Goal: Check status: Check status

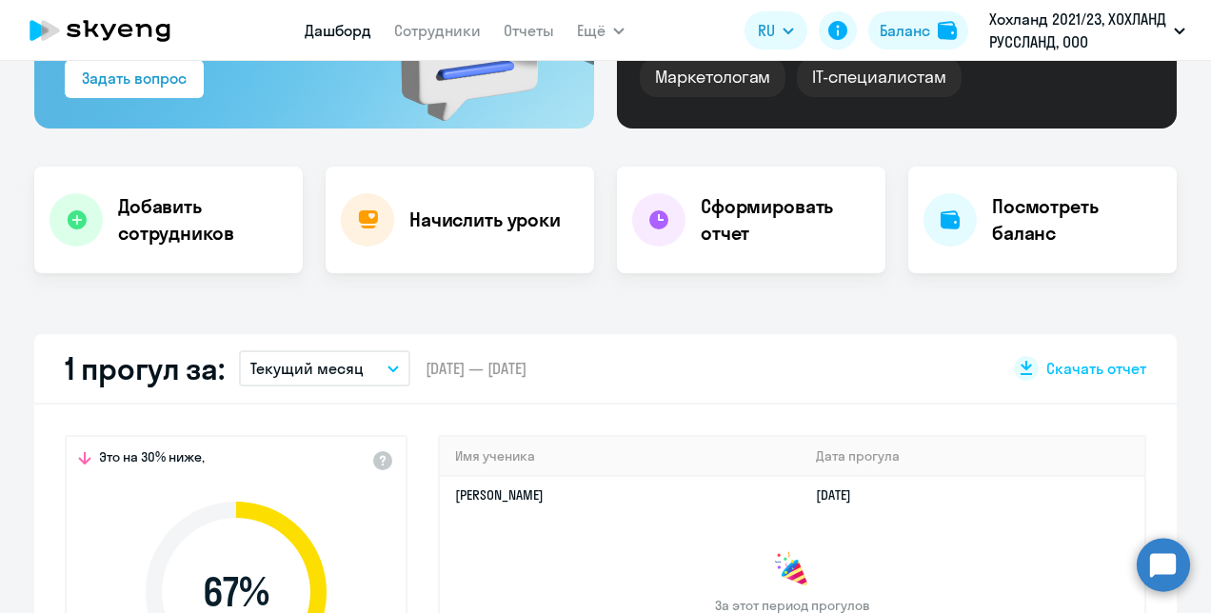
scroll to position [381, 0]
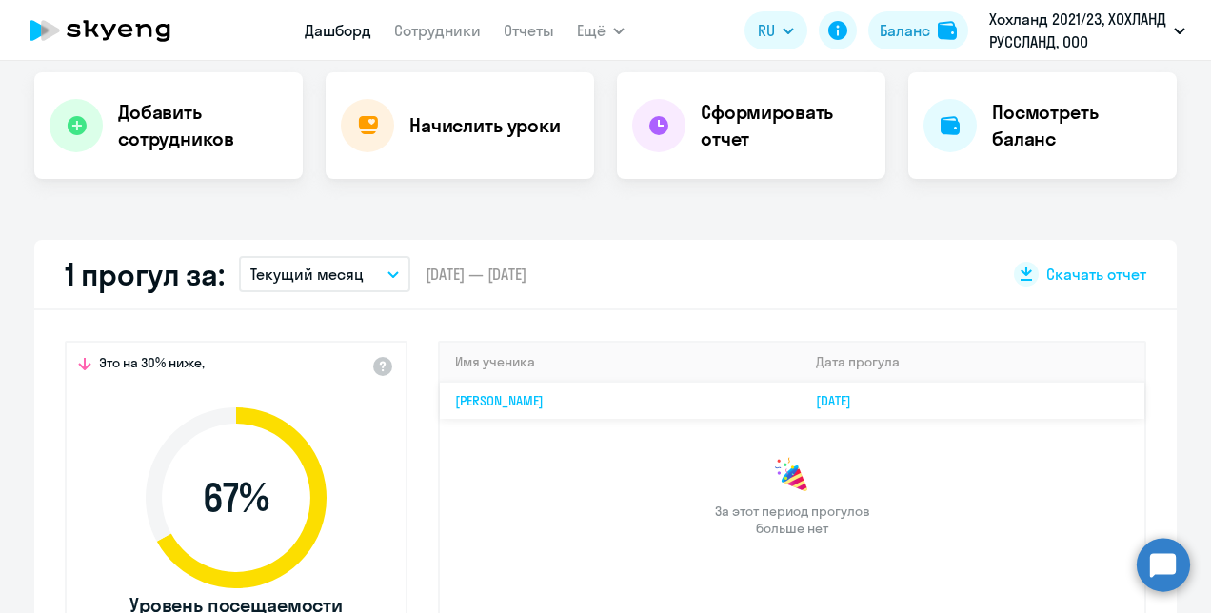
click at [544, 402] on link "Евгений Валерьевич Смокотин" at bounding box center [499, 400] width 89 height 17
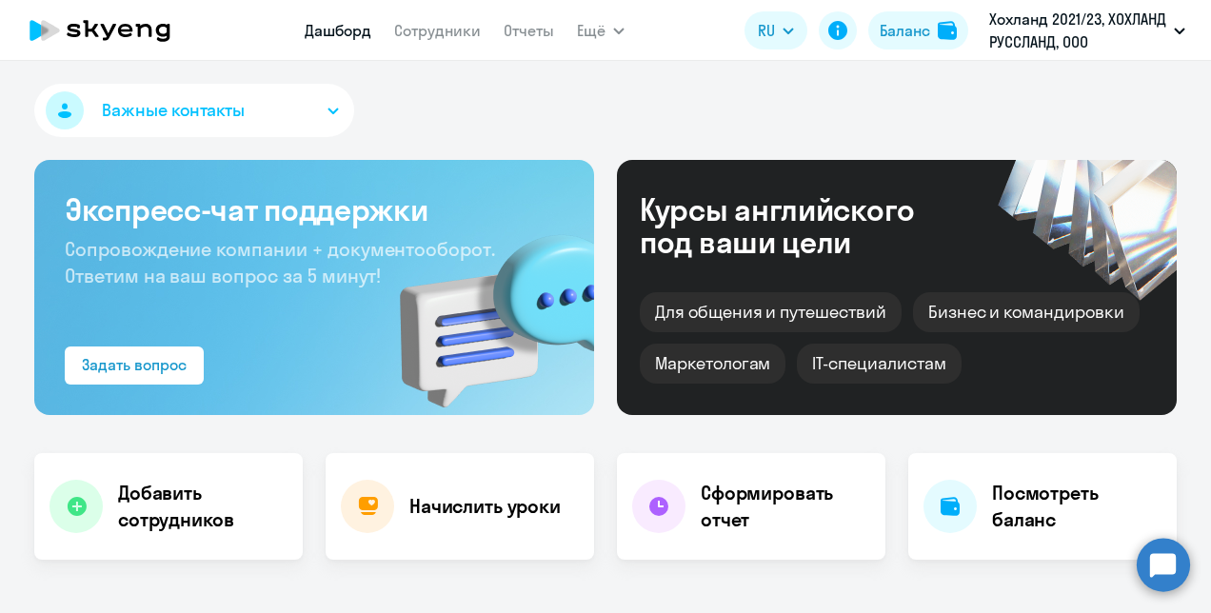
select select "english"
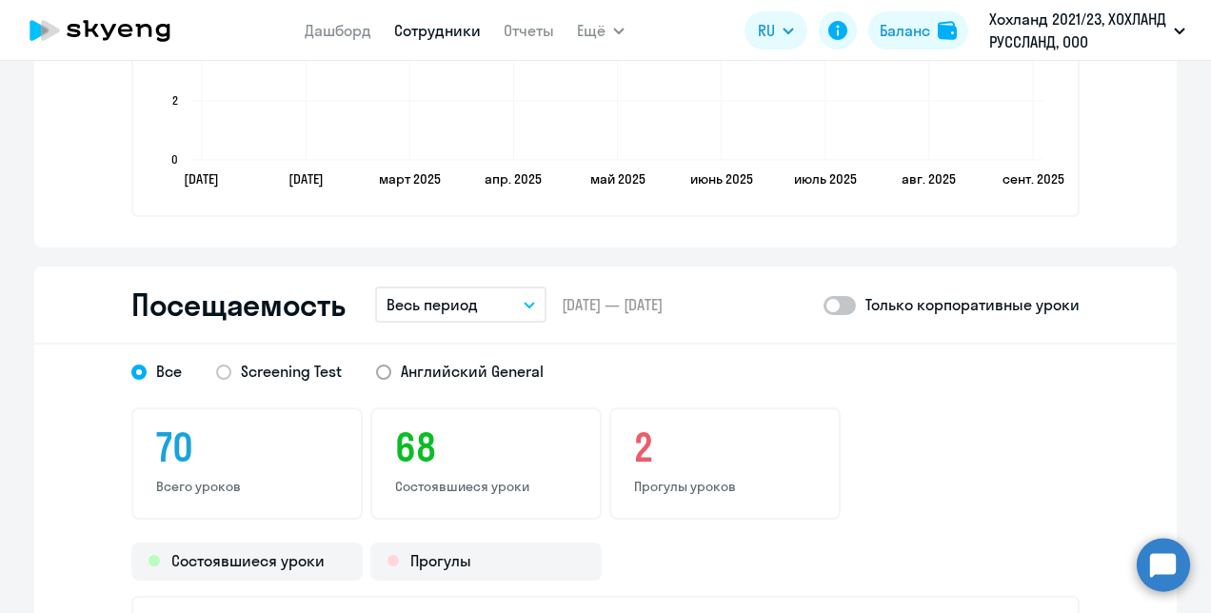
scroll to position [2285, 0]
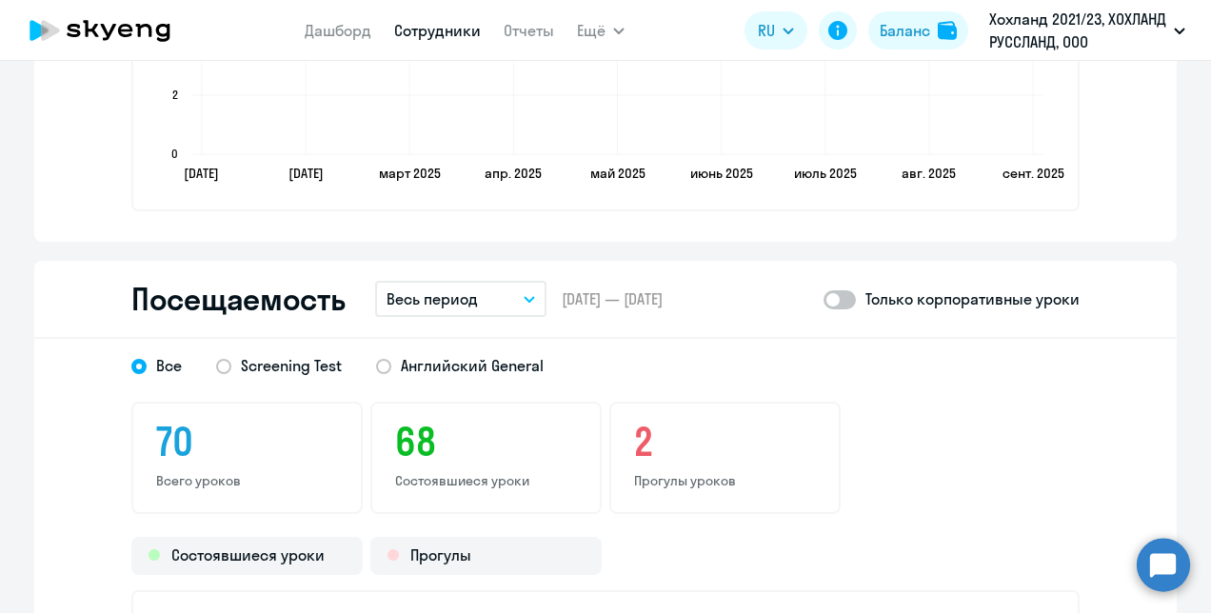
click at [447, 302] on p "Весь период" at bounding box center [432, 299] width 91 height 23
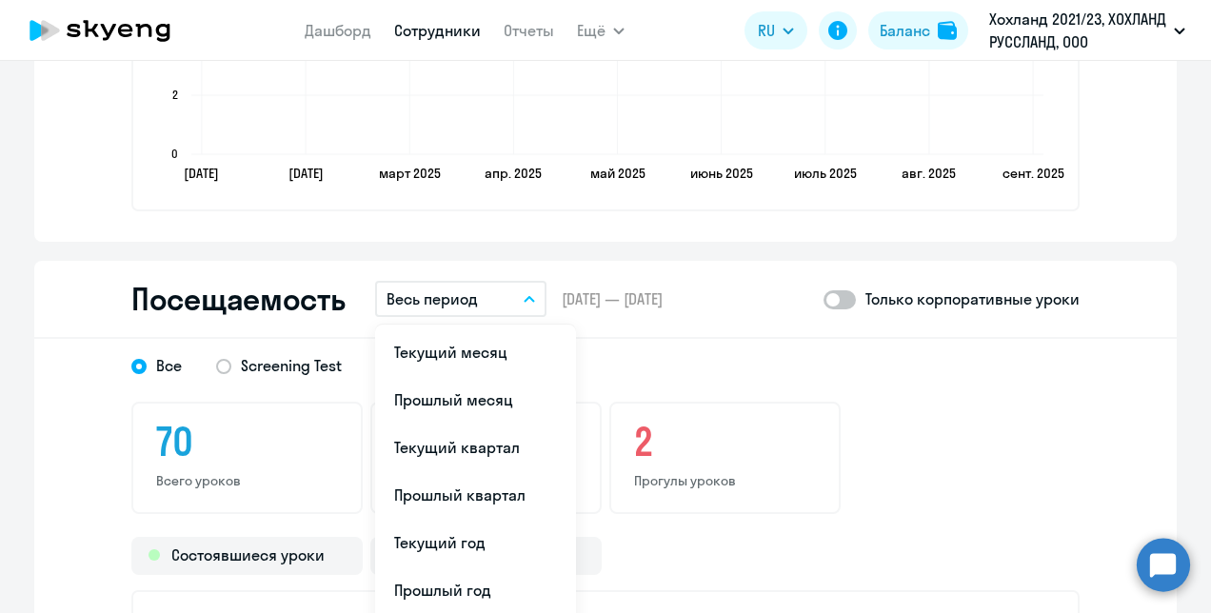
click at [454, 297] on p "Весь период" at bounding box center [432, 299] width 91 height 23
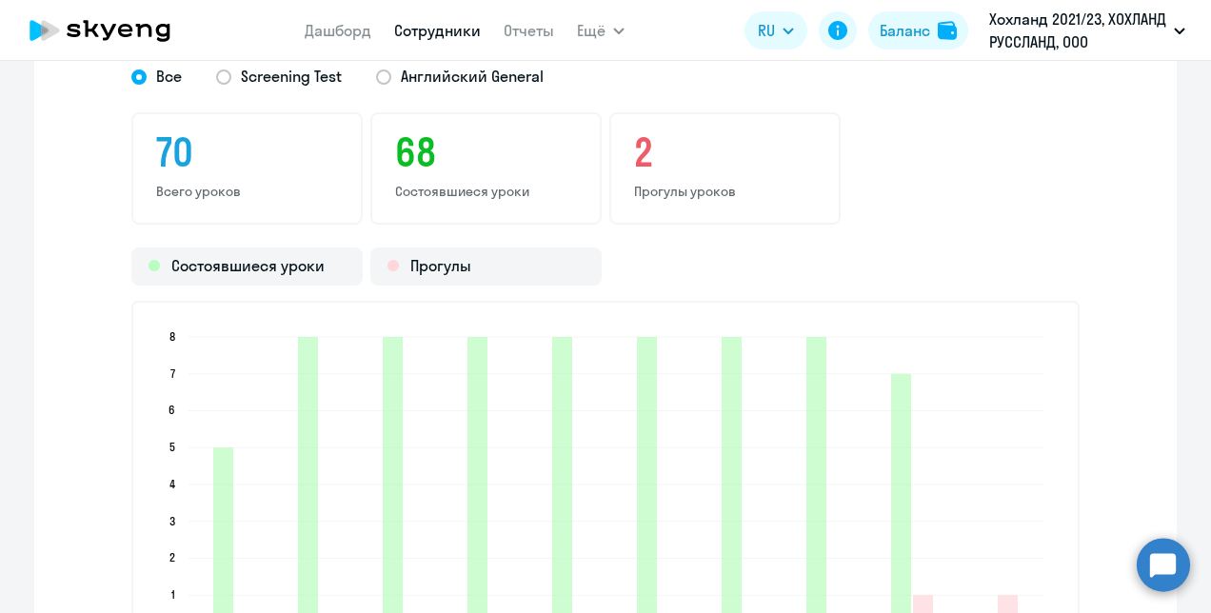
scroll to position [2475, 0]
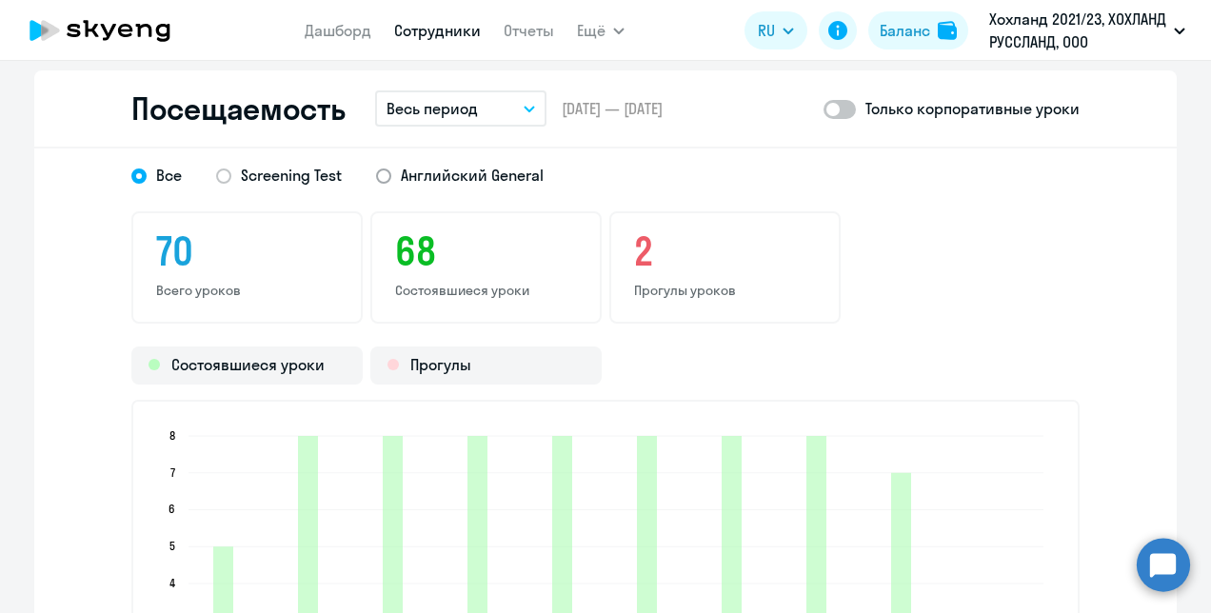
click at [380, 178] on span at bounding box center [383, 176] width 15 height 15
click at [0, 0] on input "Английский General" at bounding box center [0, 0] width 0 height 0
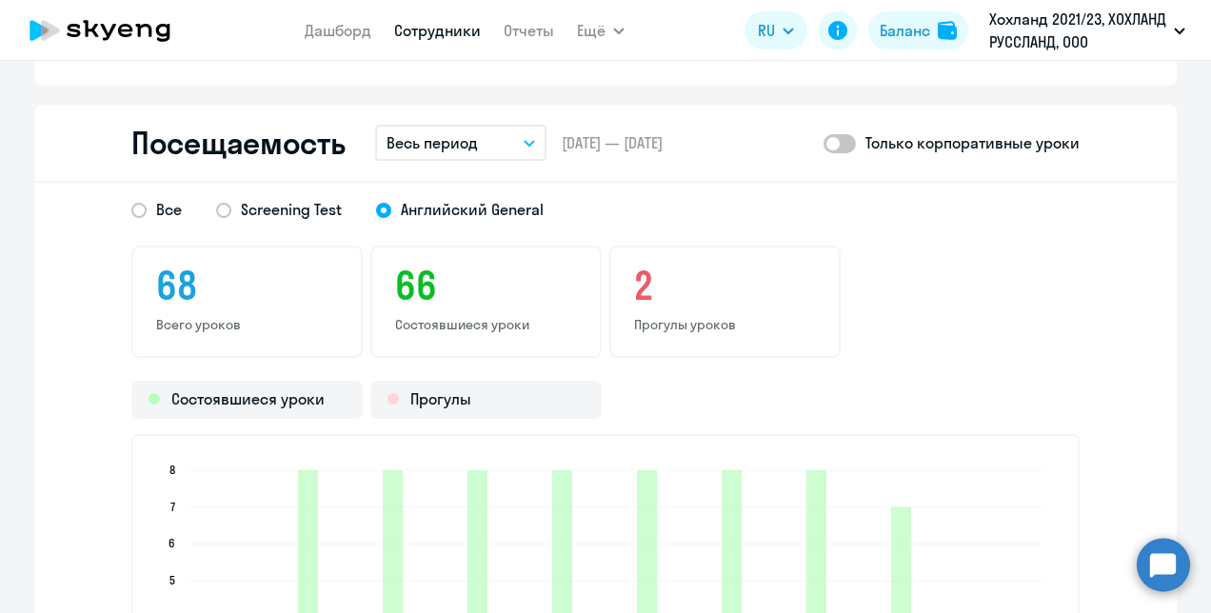
scroll to position [2285, 0]
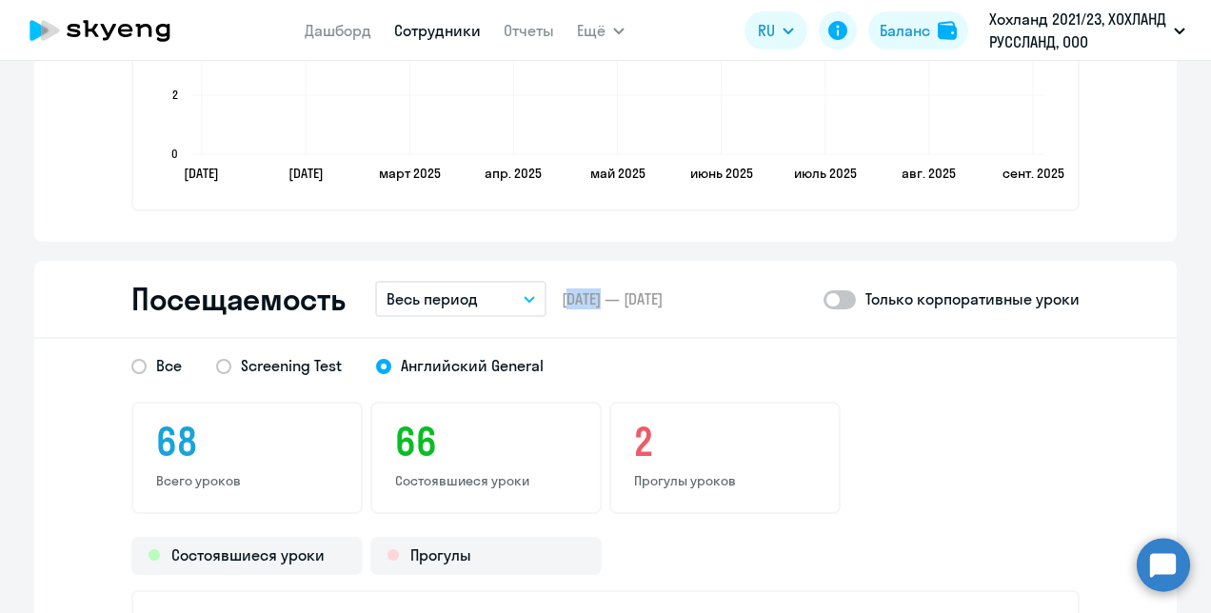
drag, startPoint x: 583, startPoint y: 297, endPoint x: 554, endPoint y: 296, distance: 28.6
click at [562, 296] on span "[DATE] — [DATE]" at bounding box center [612, 298] width 101 height 21
drag, startPoint x: 554, startPoint y: 296, endPoint x: 585, endPoint y: 301, distance: 30.8
click at [585, 301] on span "[DATE] — [DATE]" at bounding box center [612, 298] width 101 height 21
drag, startPoint x: 588, startPoint y: 303, endPoint x: 706, endPoint y: 302, distance: 118.1
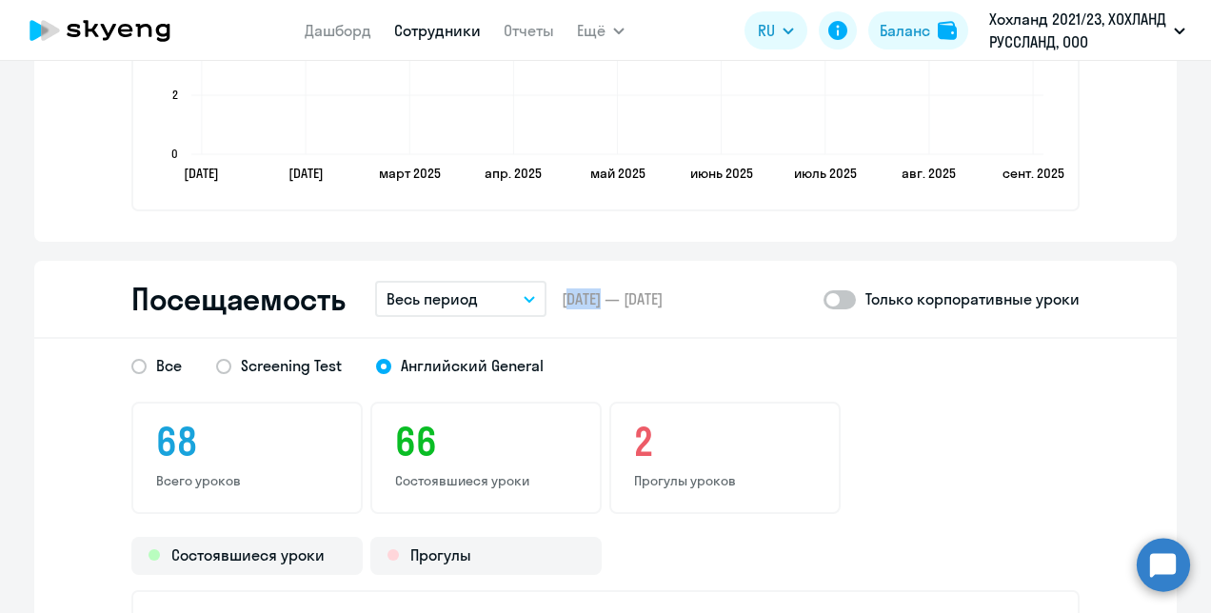
click at [706, 302] on div "Посещаемость Весь период Текущий месяц Прошлый месяц Текущий квартал Прошлый кв…" at bounding box center [605, 300] width 1142 height 78
click at [663, 301] on span "[DATE] — [DATE]" at bounding box center [612, 298] width 101 height 21
click at [663, 299] on span "[DATE] — [DATE]" at bounding box center [612, 298] width 101 height 21
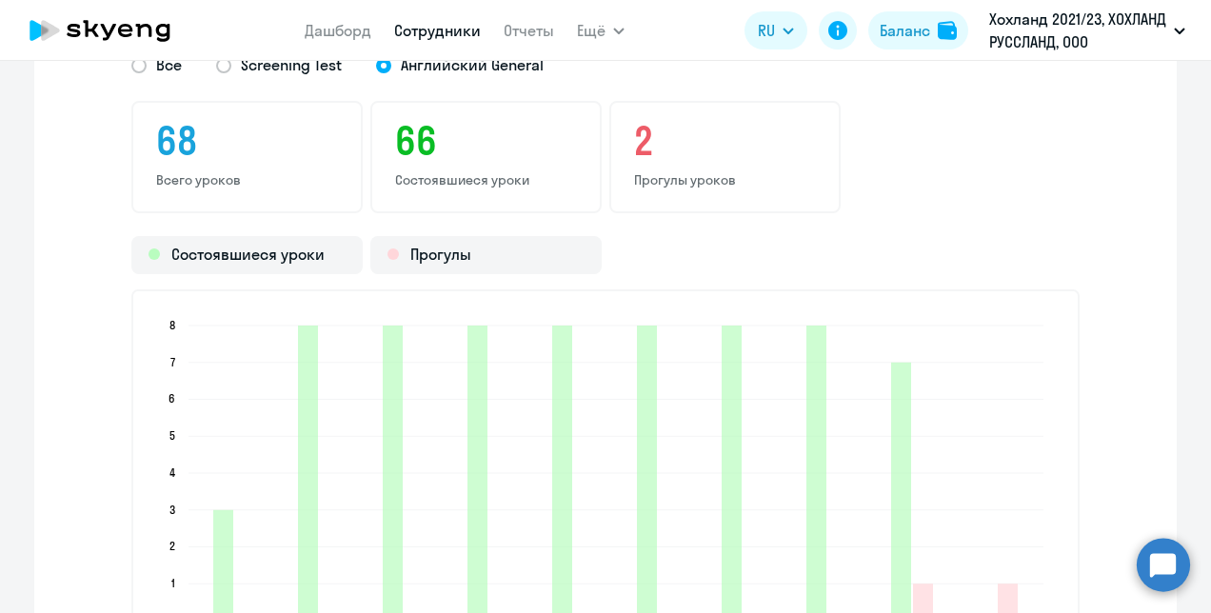
scroll to position [2475, 0]
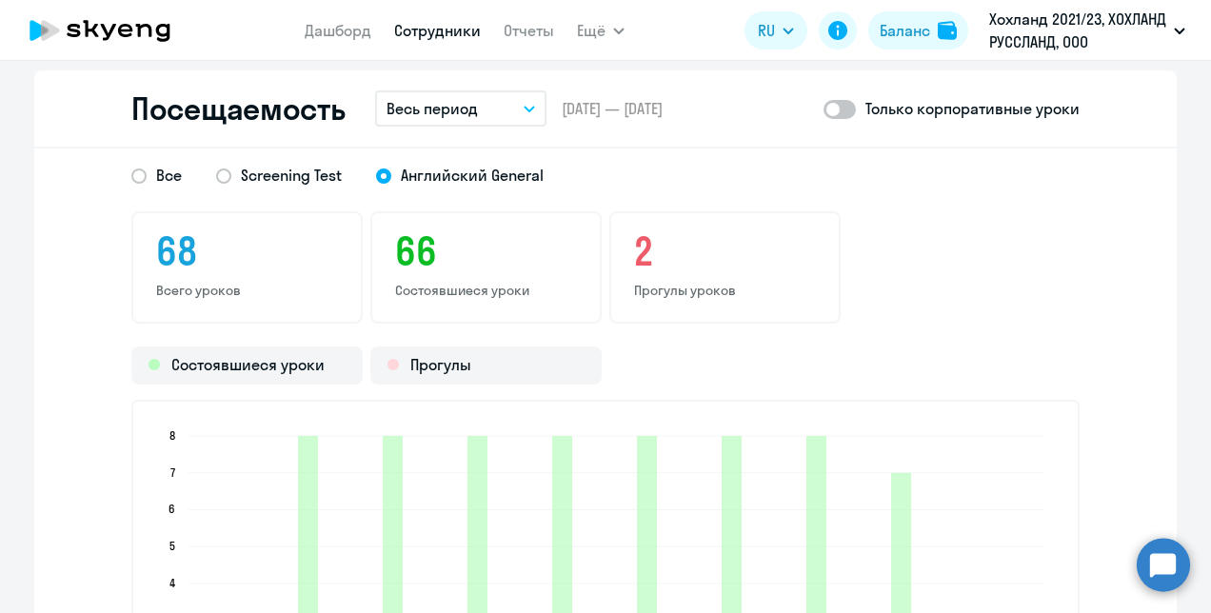
click at [476, 113] on button "Весь период" at bounding box center [460, 108] width 171 height 36
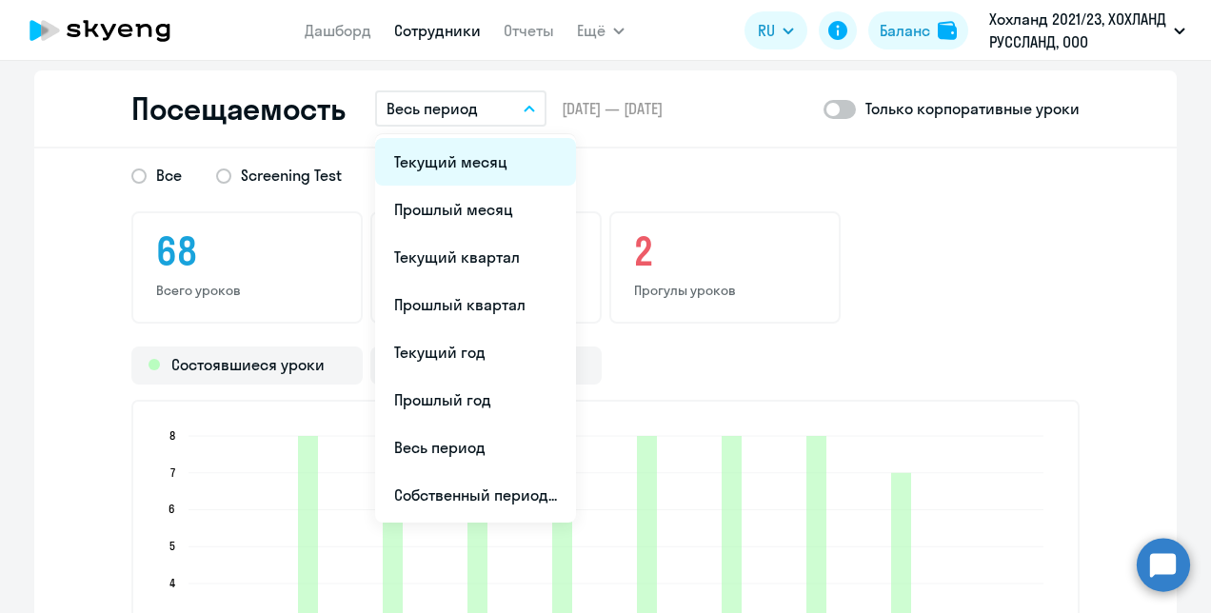
click at [458, 170] on li "Текущий месяц" at bounding box center [475, 162] width 201 height 48
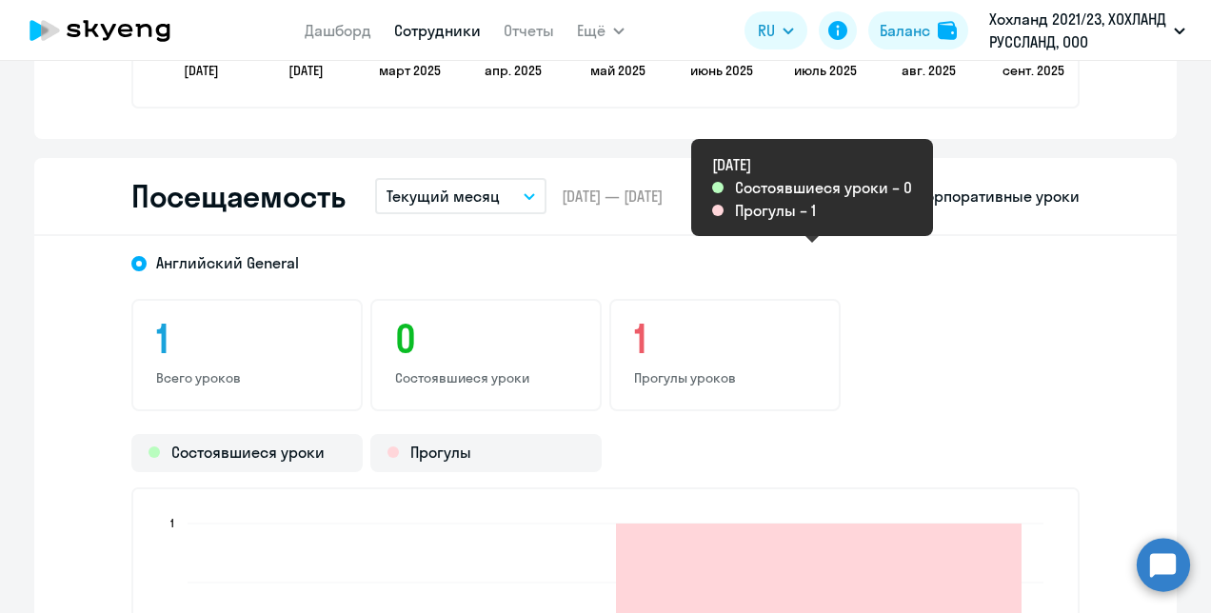
scroll to position [2380, 0]
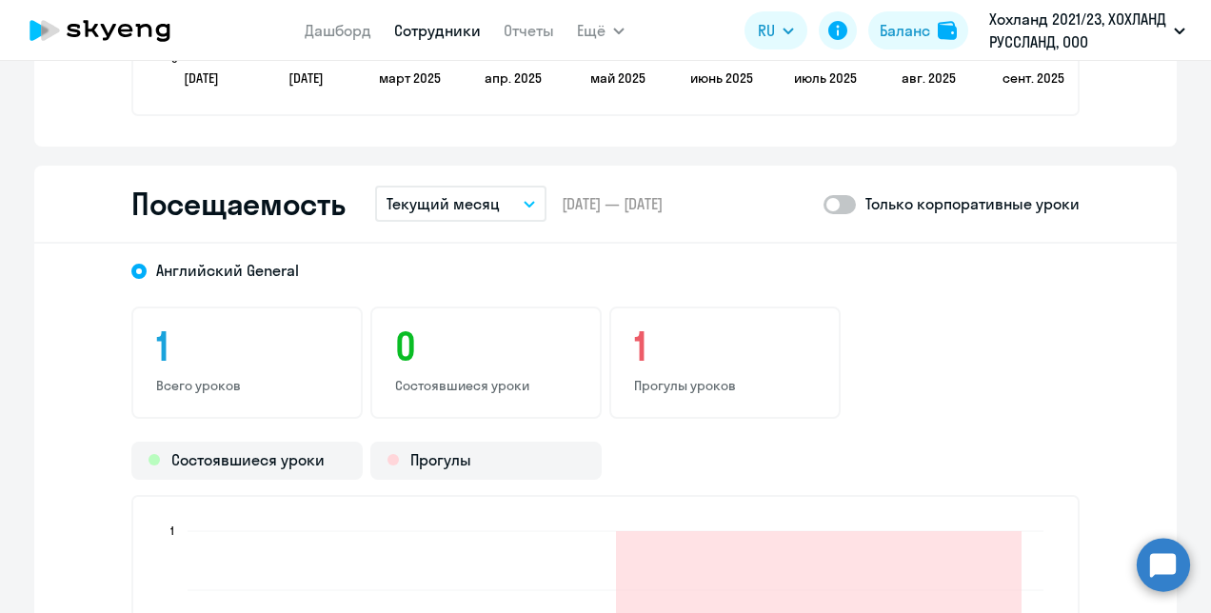
click at [484, 196] on p "Текущий месяц" at bounding box center [443, 203] width 113 height 23
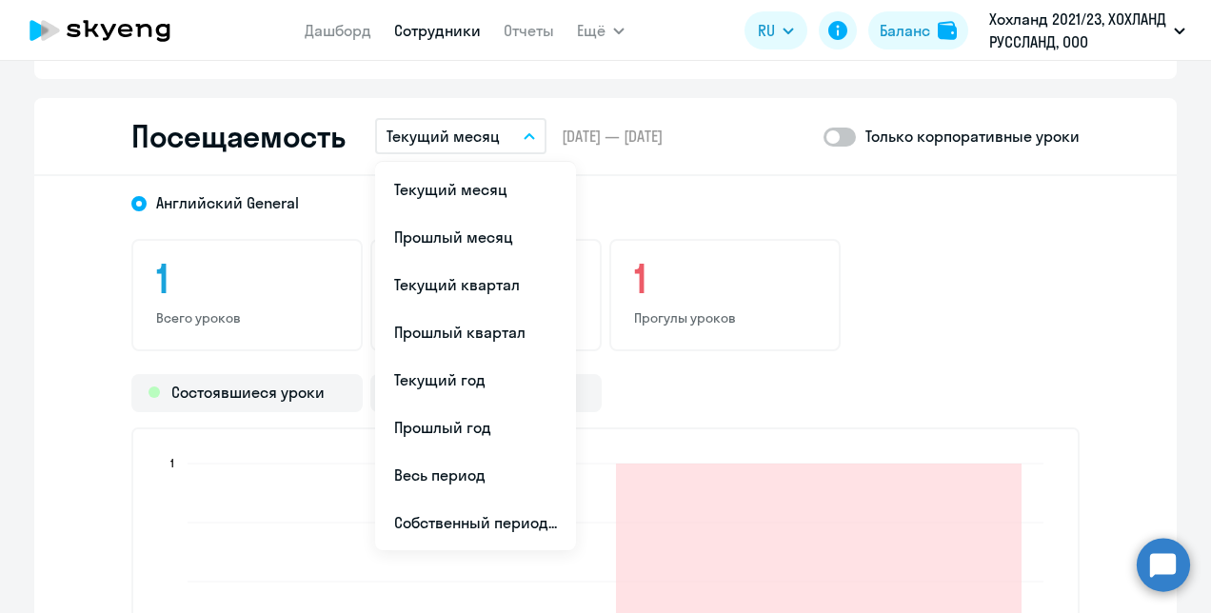
scroll to position [2475, 0]
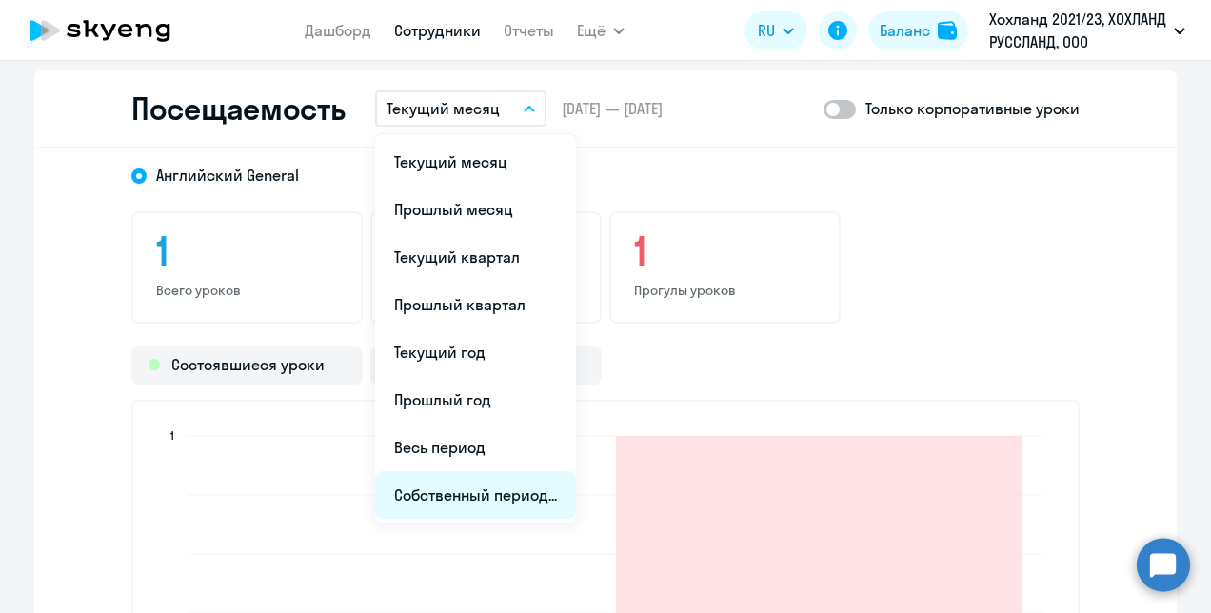
click at [480, 497] on li "Собственный период..." at bounding box center [475, 495] width 201 height 48
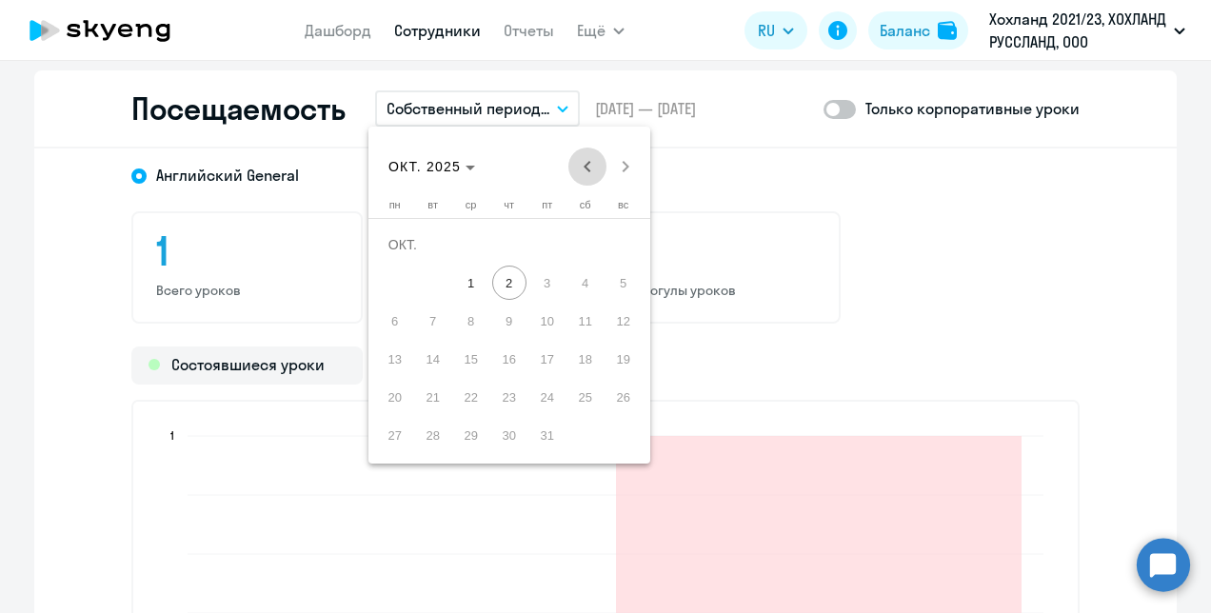
click at [594, 162] on span "Previous month" at bounding box center [587, 167] width 38 height 38
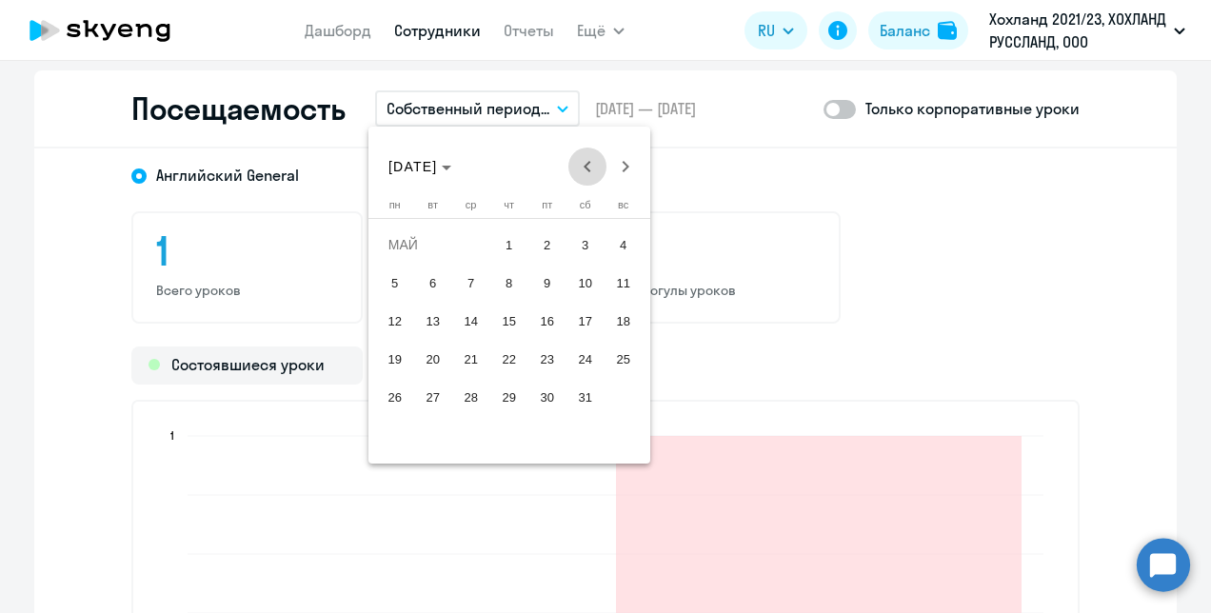
click at [594, 162] on span "Previous month" at bounding box center [587, 167] width 38 height 38
click at [548, 321] on span "10" at bounding box center [547, 321] width 34 height 34
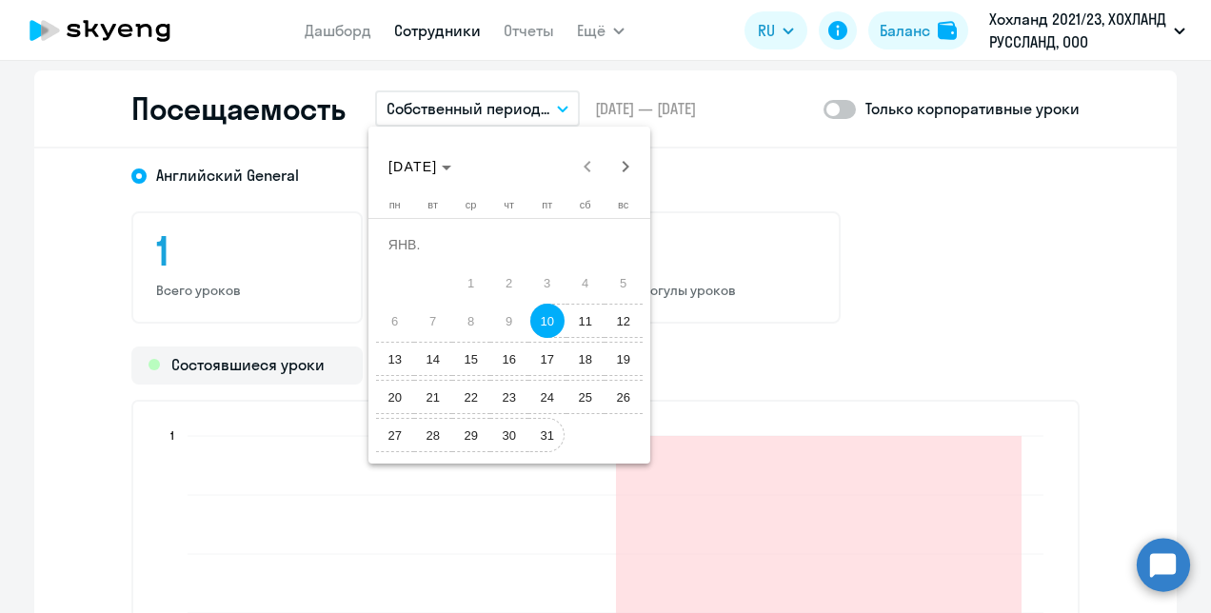
click at [553, 436] on span "31" at bounding box center [547, 435] width 34 height 34
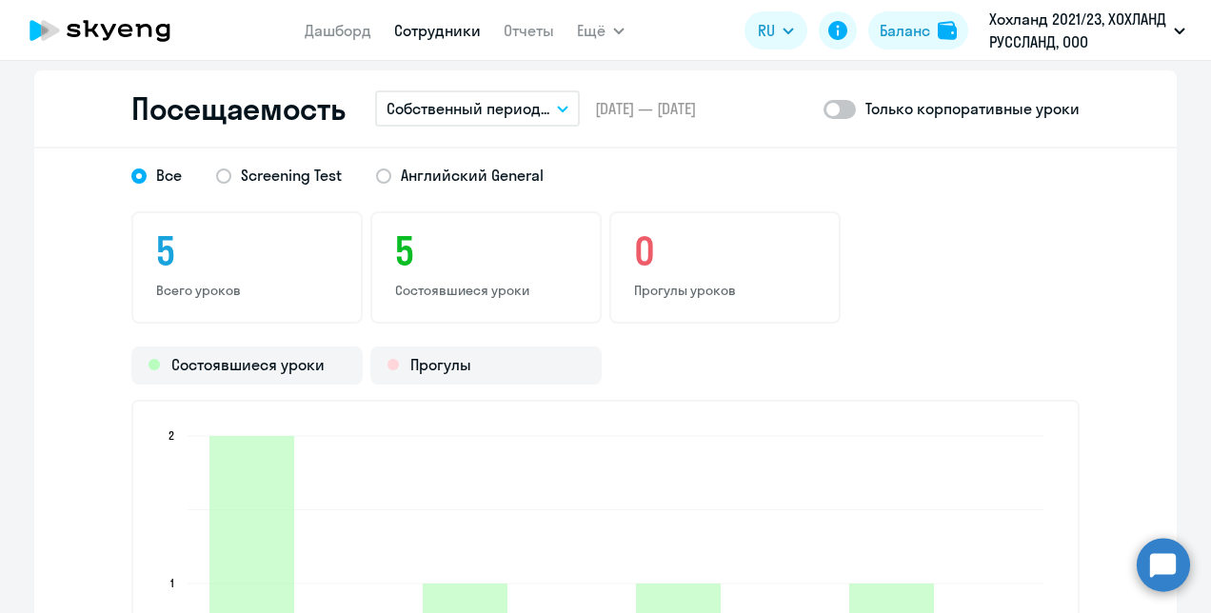
click at [468, 109] on p "Собственный период..." at bounding box center [468, 108] width 163 height 23
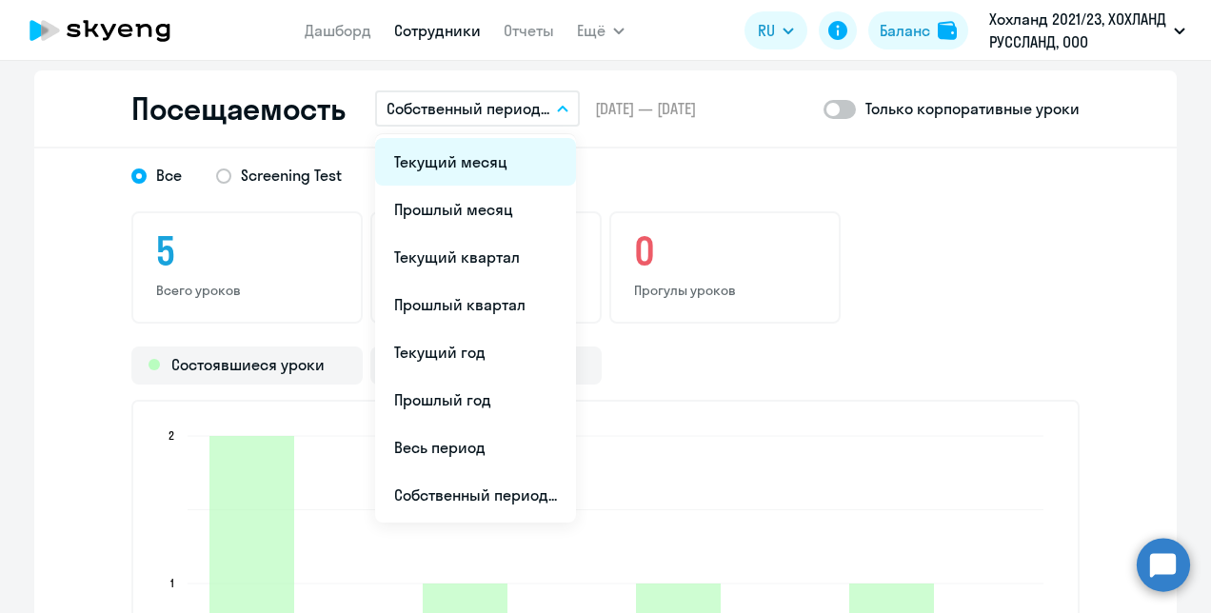
click at [432, 161] on li "Текущий месяц" at bounding box center [475, 162] width 201 height 48
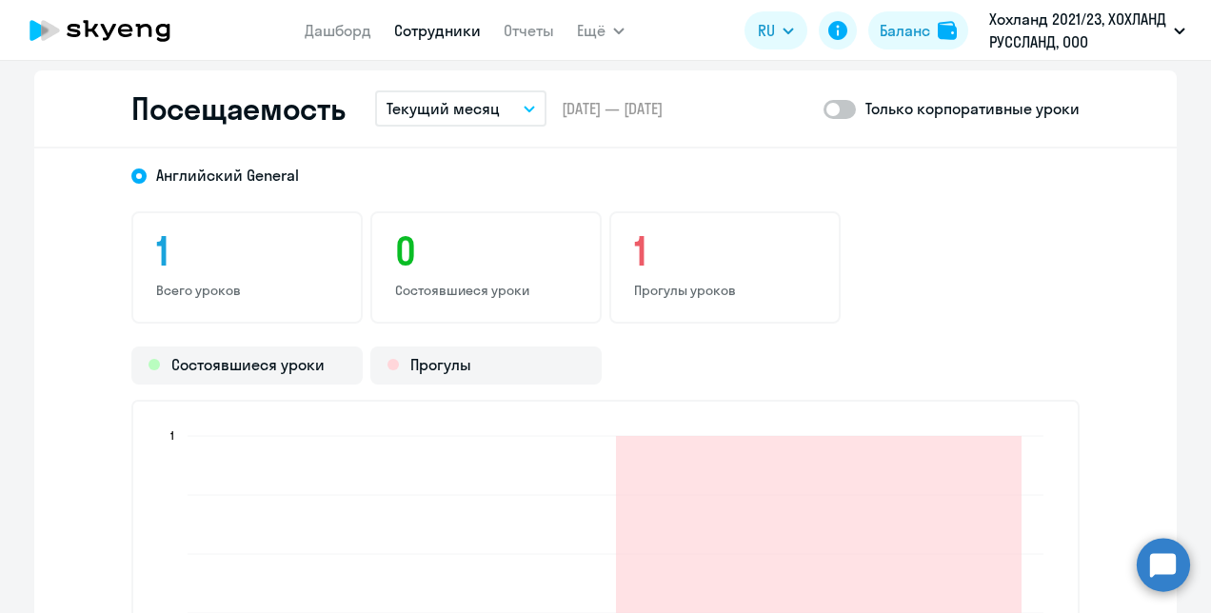
click at [489, 109] on p "Текущий месяц" at bounding box center [443, 108] width 113 height 23
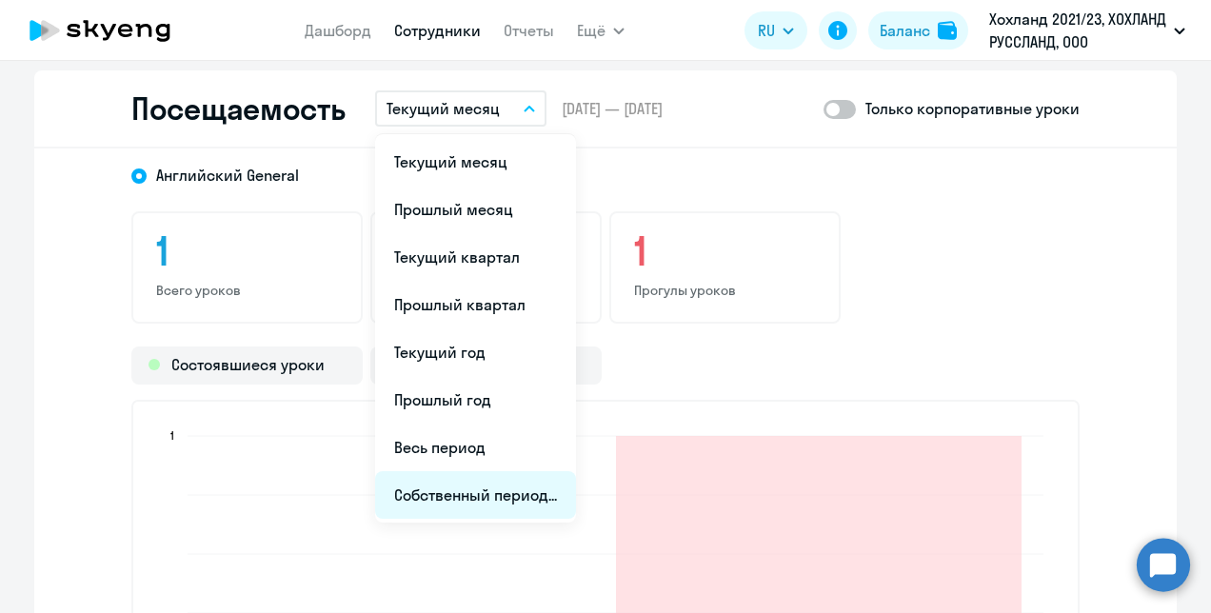
click at [434, 491] on li "Собственный период..." at bounding box center [475, 495] width 201 height 48
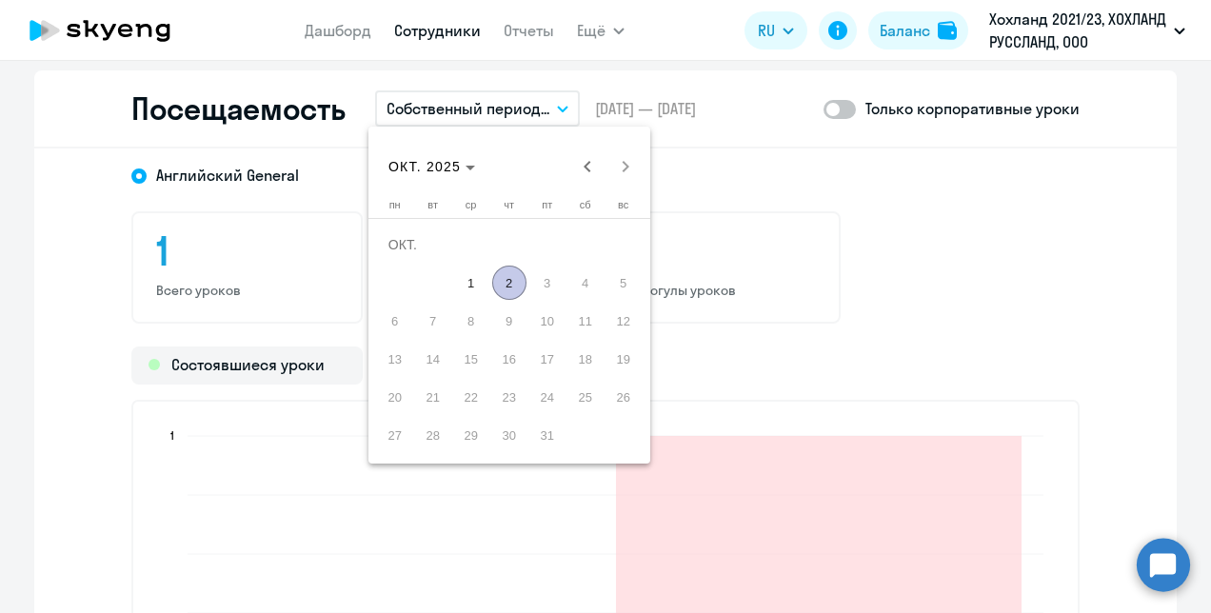
click at [745, 181] on div at bounding box center [605, 306] width 1211 height 613
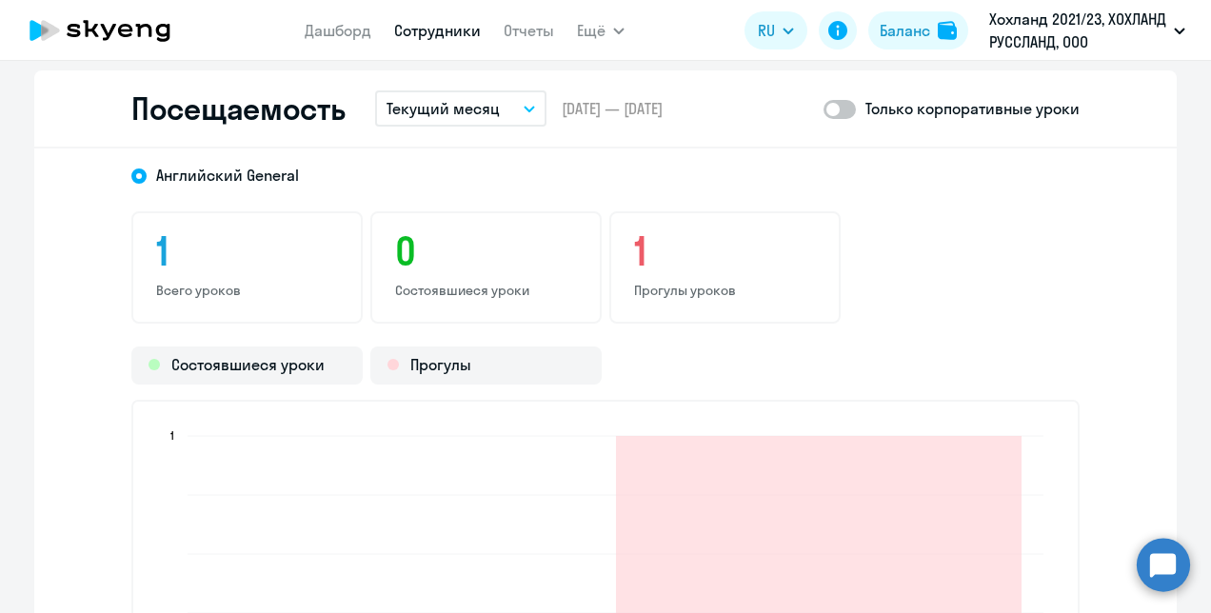
click at [840, 105] on span at bounding box center [840, 109] width 32 height 19
click at [824, 109] on input "checkbox" at bounding box center [823, 109] width 1 height 1
click at [505, 107] on button "Текущий месяц" at bounding box center [460, 108] width 171 height 36
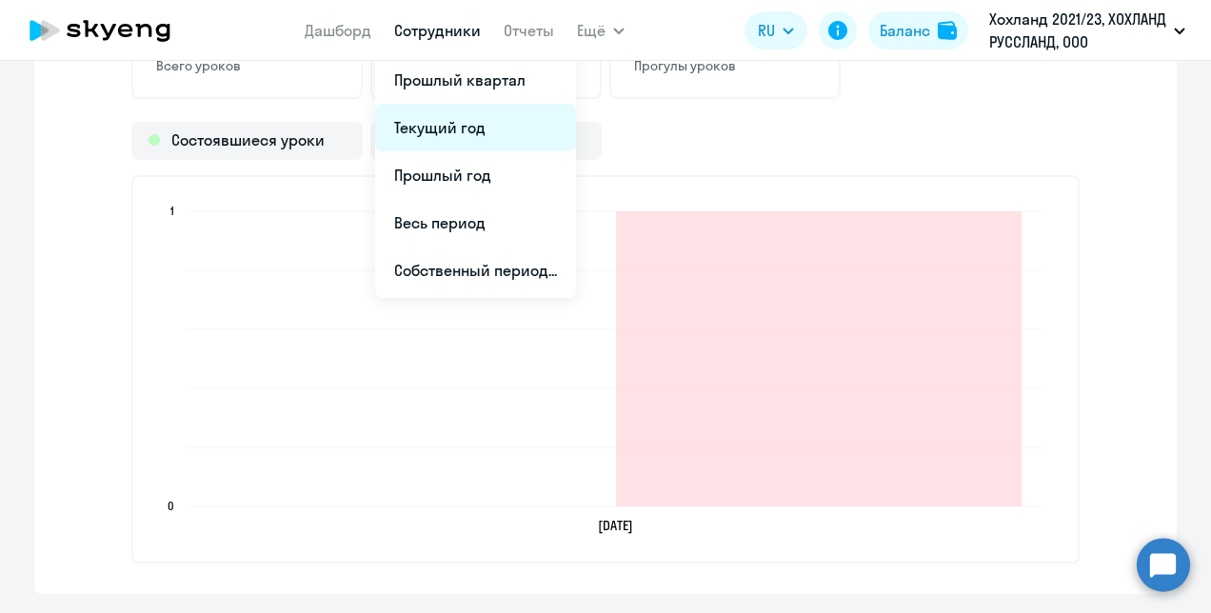
scroll to position [2761, 0]
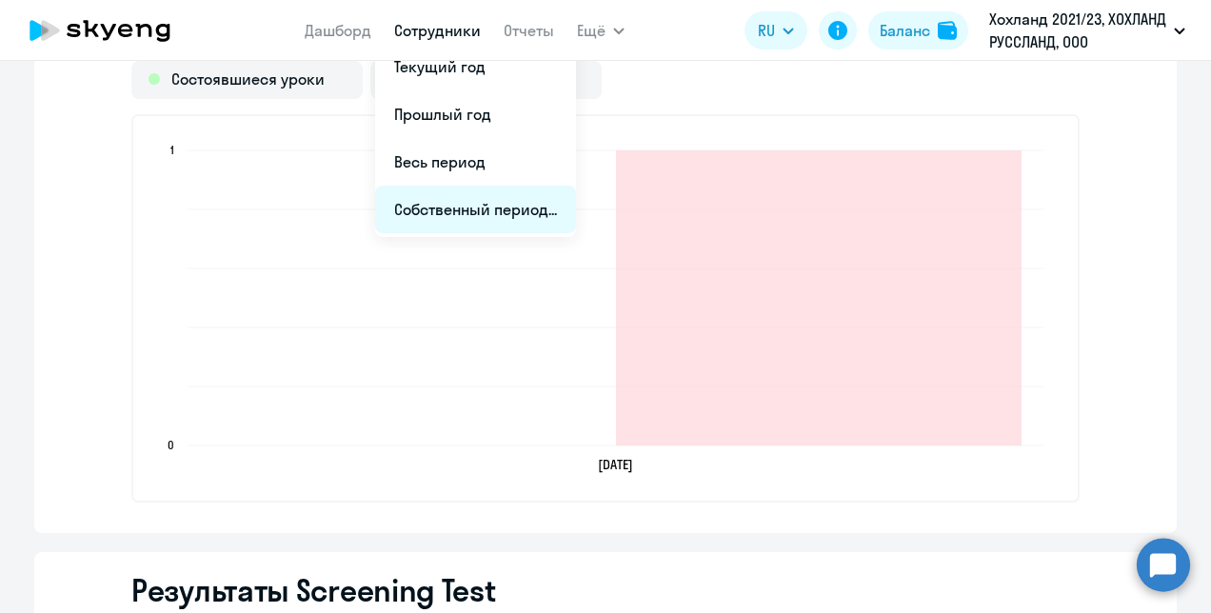
click at [472, 205] on li "Собственный период..." at bounding box center [475, 210] width 201 height 48
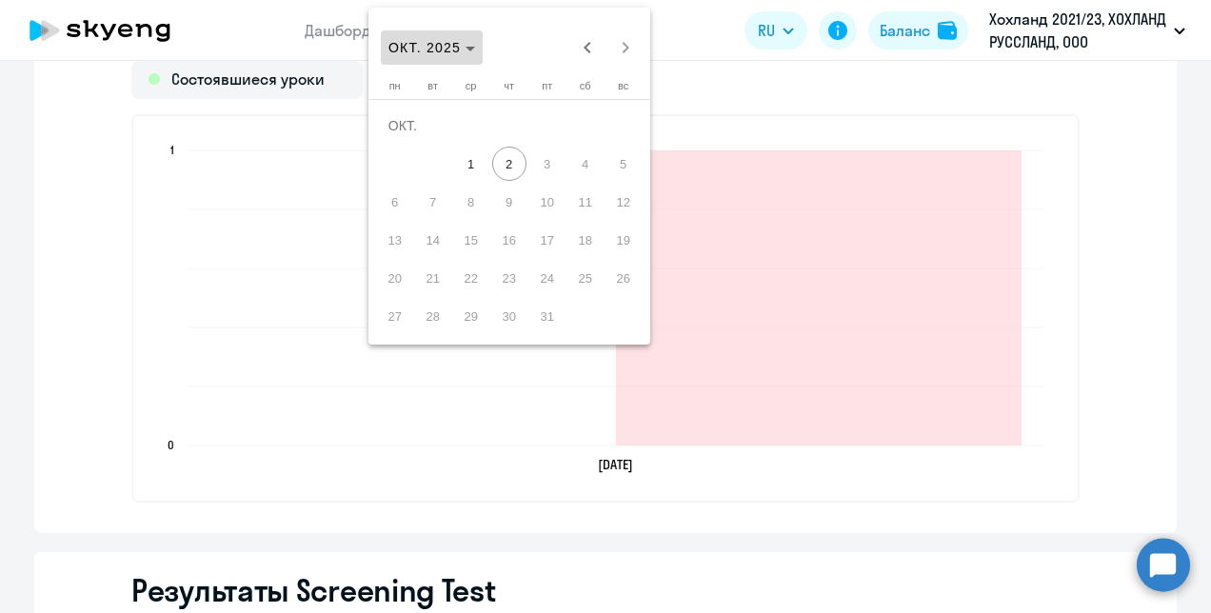
click at [406, 48] on span "ОКТ. 2025" at bounding box center [424, 47] width 72 height 15
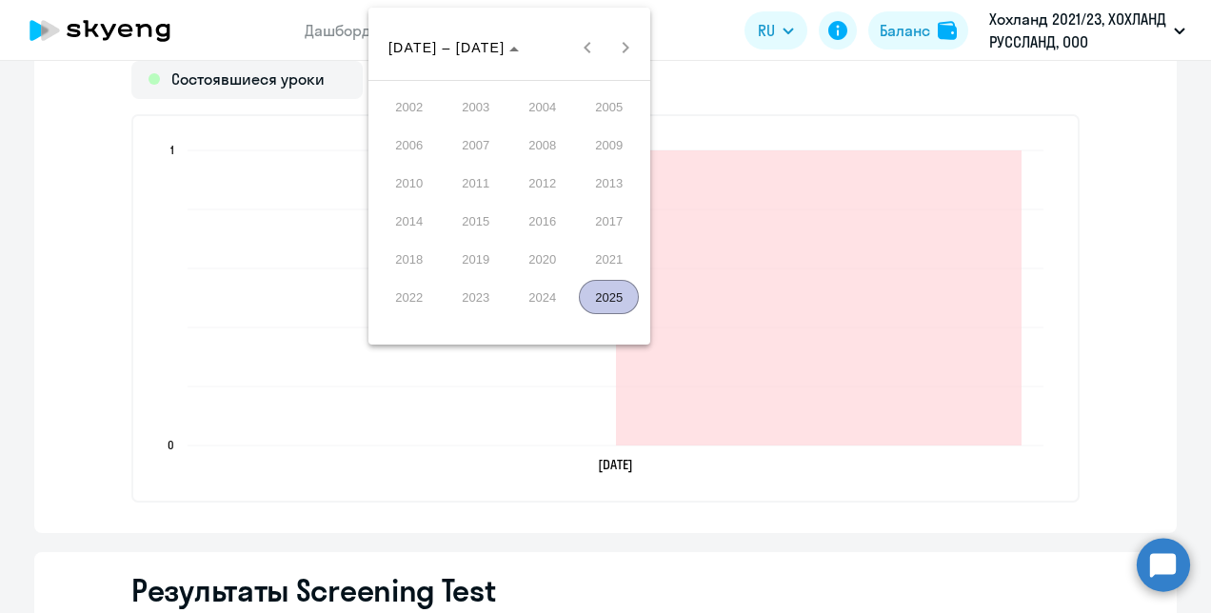
click at [607, 291] on span "2025" at bounding box center [609, 297] width 60 height 34
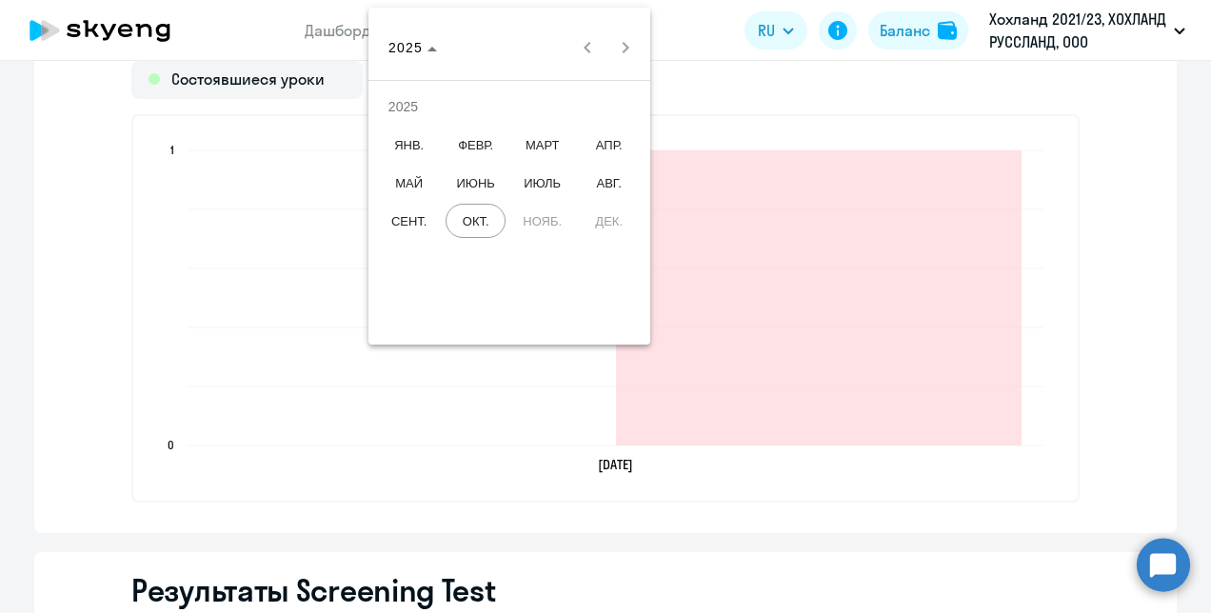
click at [406, 141] on span "ЯНВ." at bounding box center [409, 145] width 60 height 34
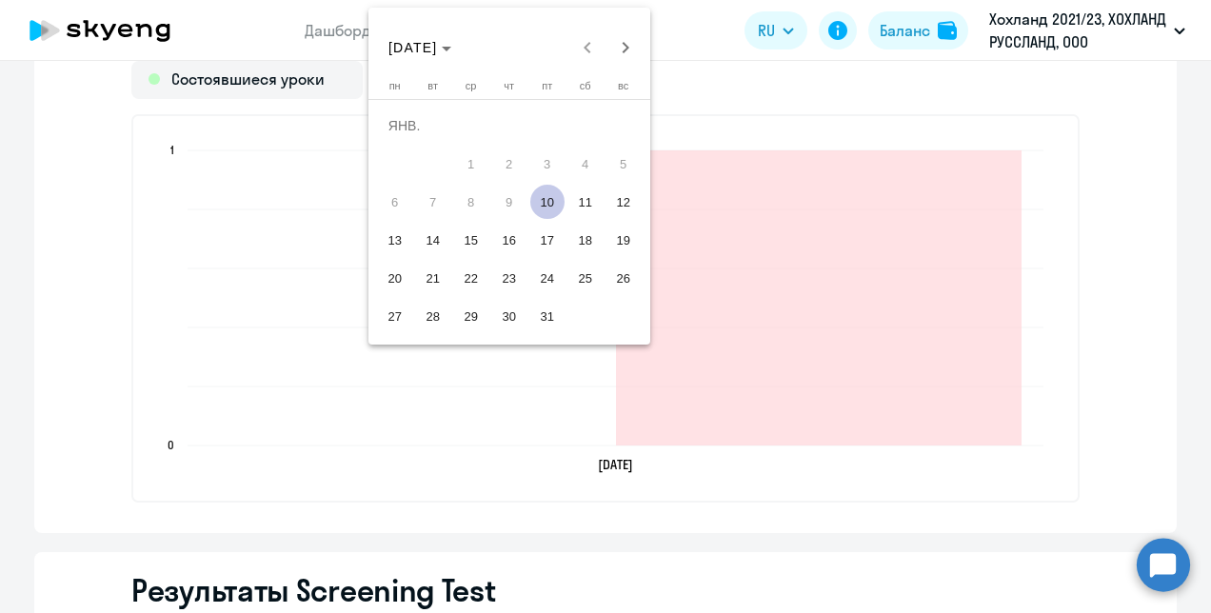
click at [542, 202] on span "10" at bounding box center [547, 202] width 34 height 34
click at [544, 308] on span "31" at bounding box center [547, 316] width 34 height 34
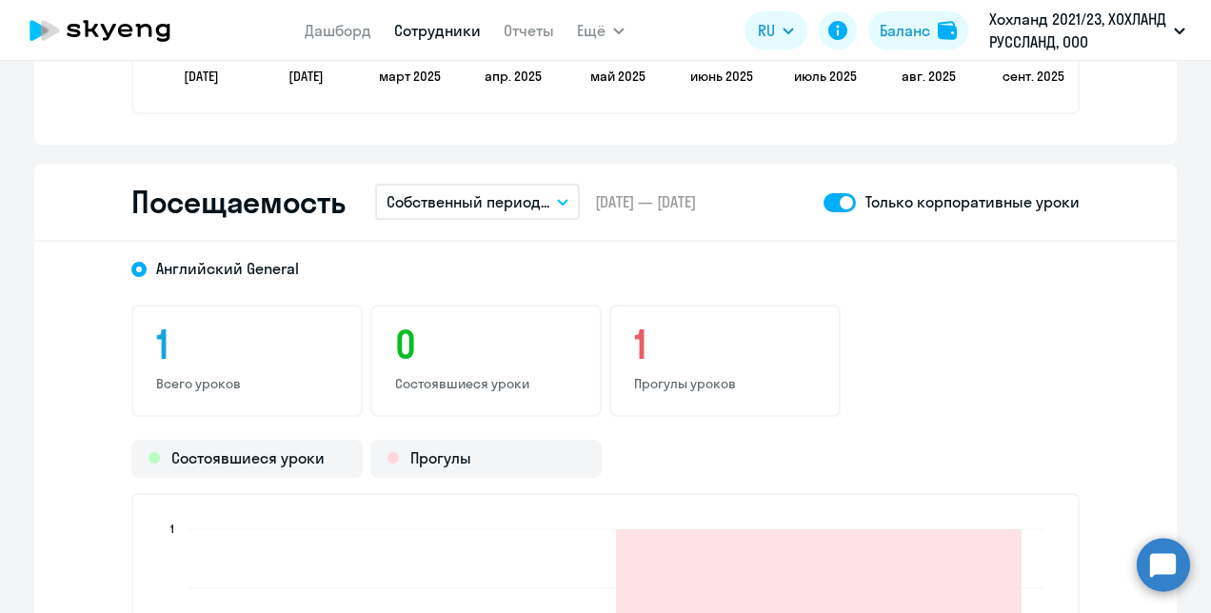
scroll to position [2190, 0]
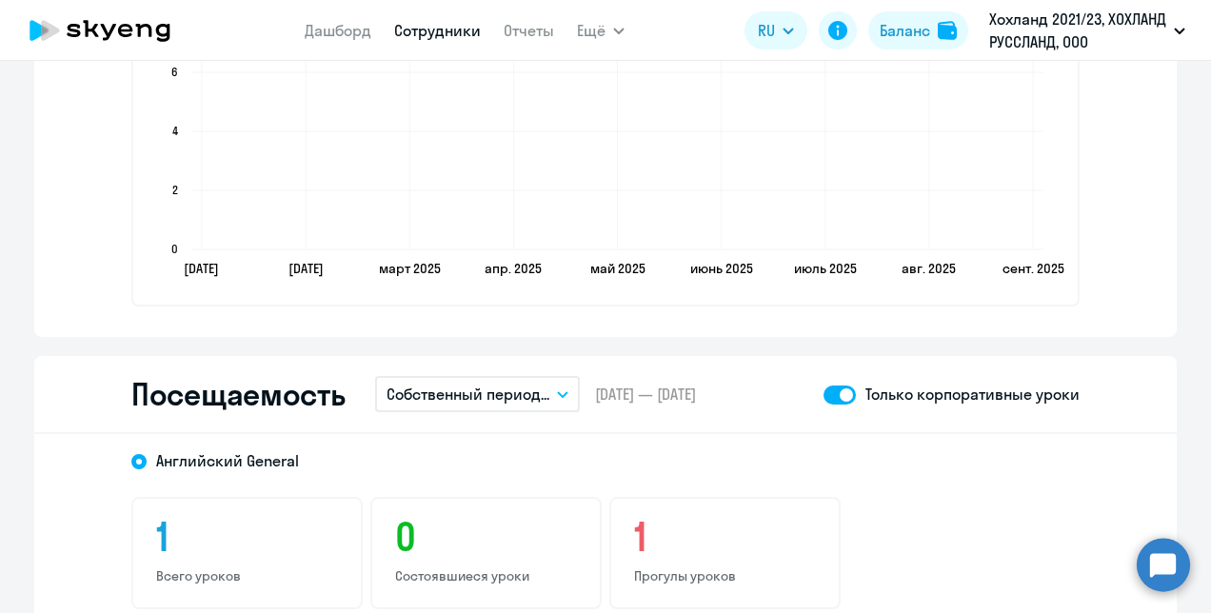
click at [523, 387] on p "Собственный период..." at bounding box center [468, 394] width 163 height 23
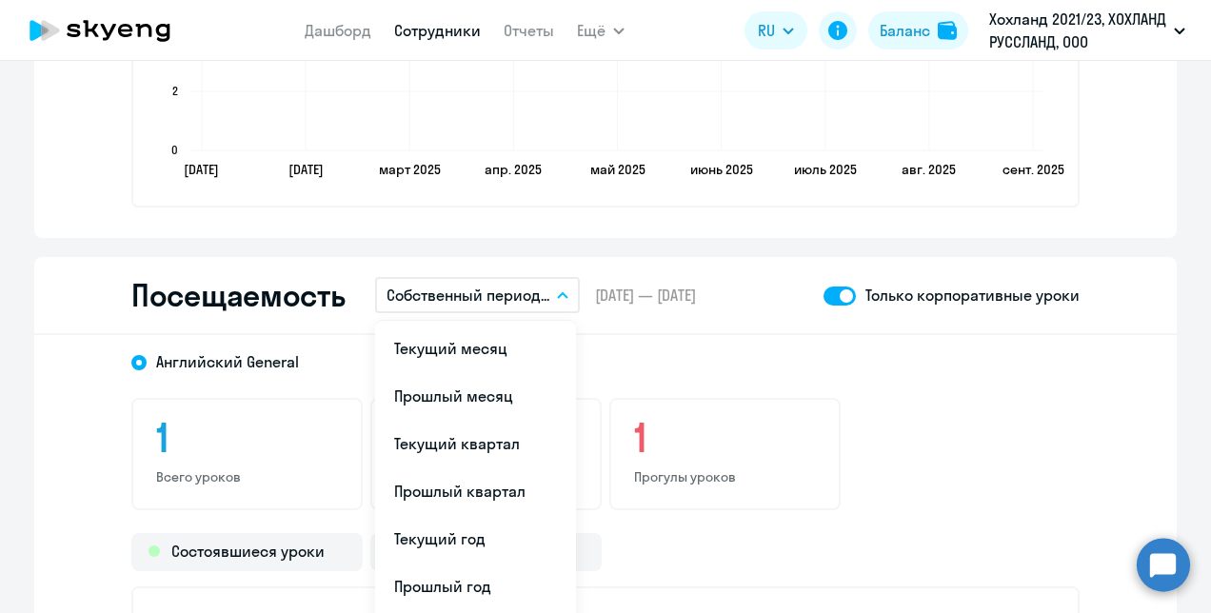
scroll to position [2475, 0]
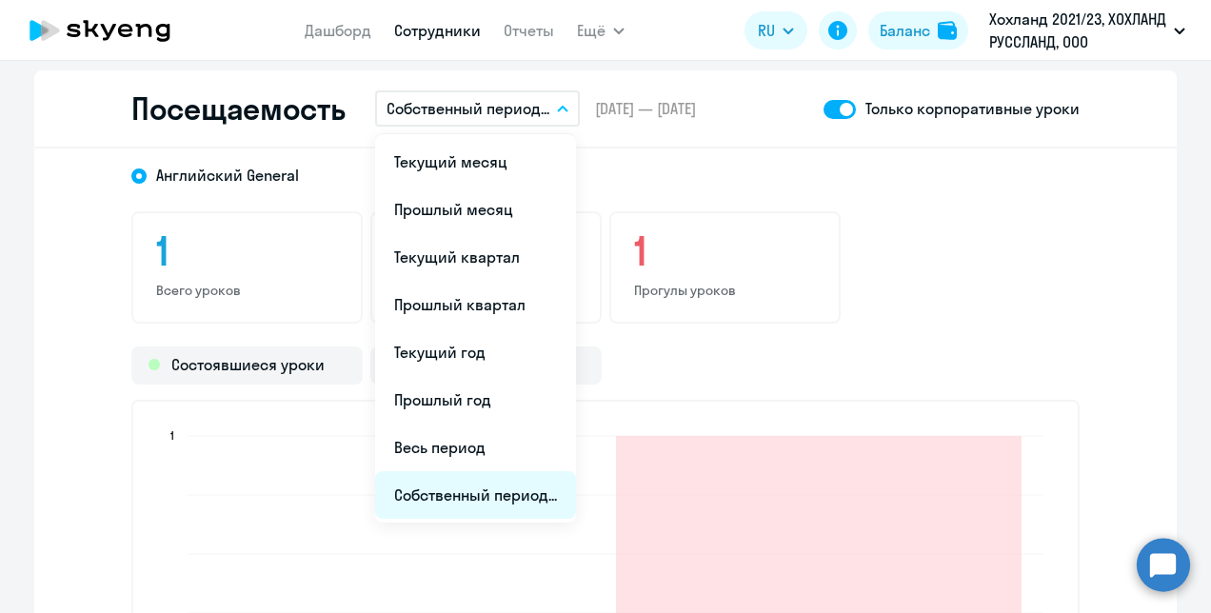
click at [430, 497] on li "Собственный период..." at bounding box center [475, 495] width 201 height 48
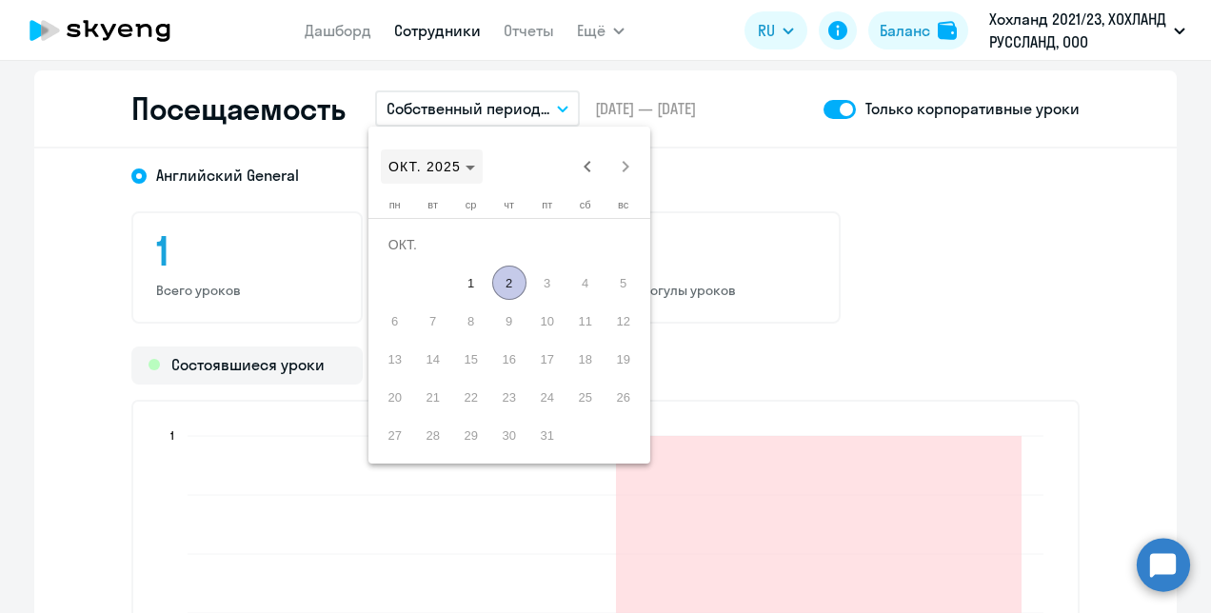
click at [438, 164] on span "ОКТ. 2025" at bounding box center [424, 166] width 72 height 15
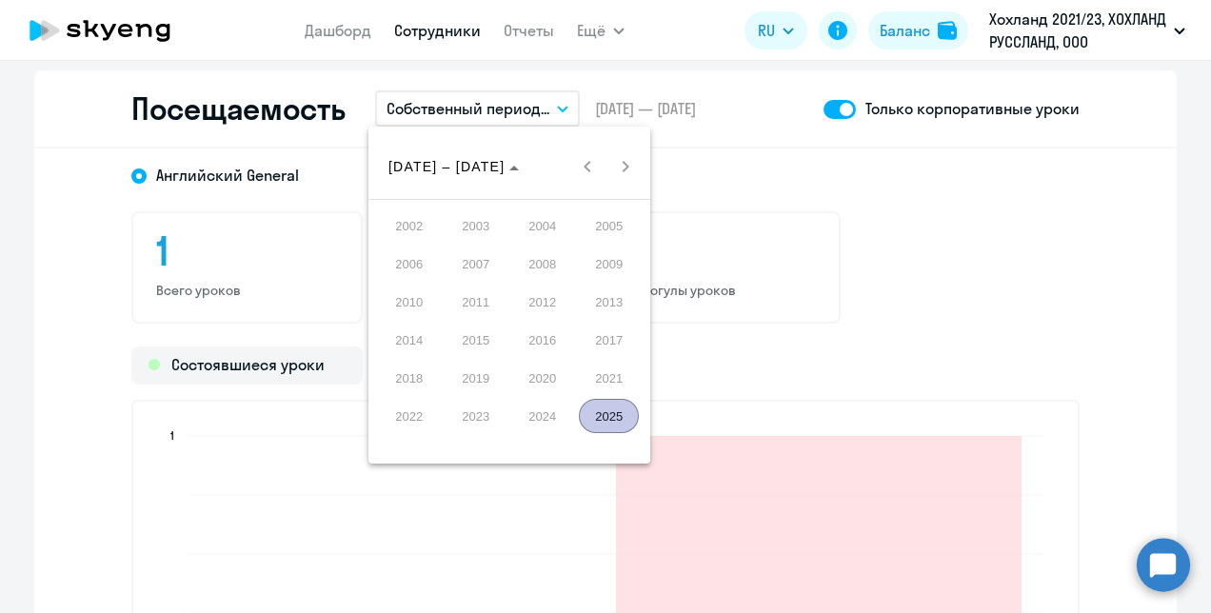
click at [625, 413] on span "2025" at bounding box center [609, 416] width 60 height 34
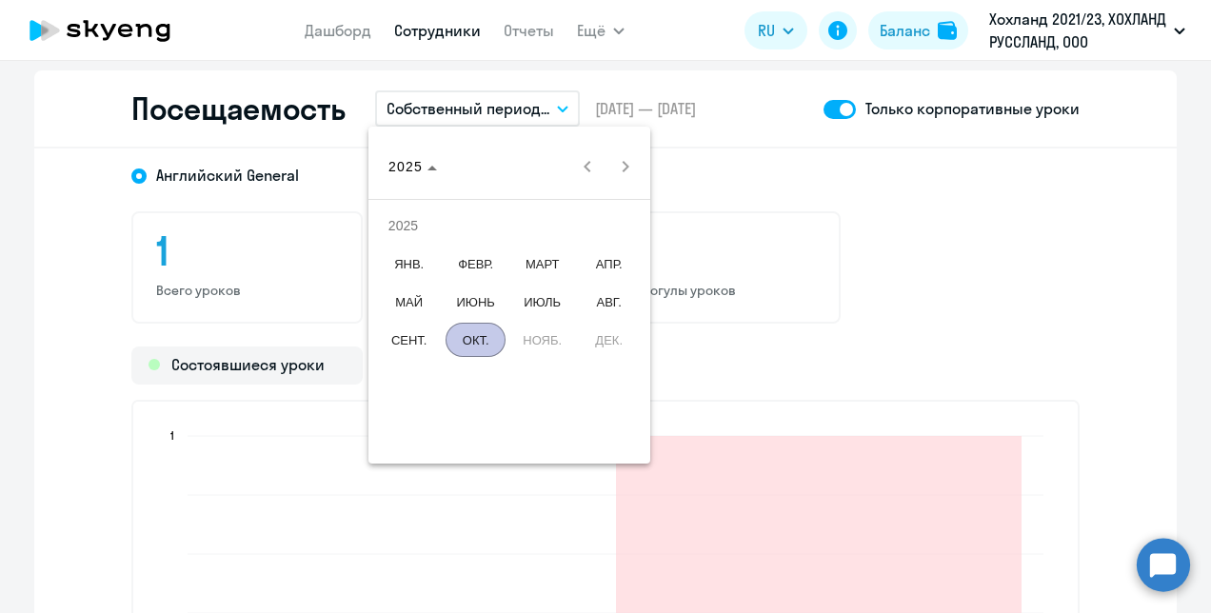
click at [423, 268] on span "ЯНВ." at bounding box center [409, 264] width 60 height 34
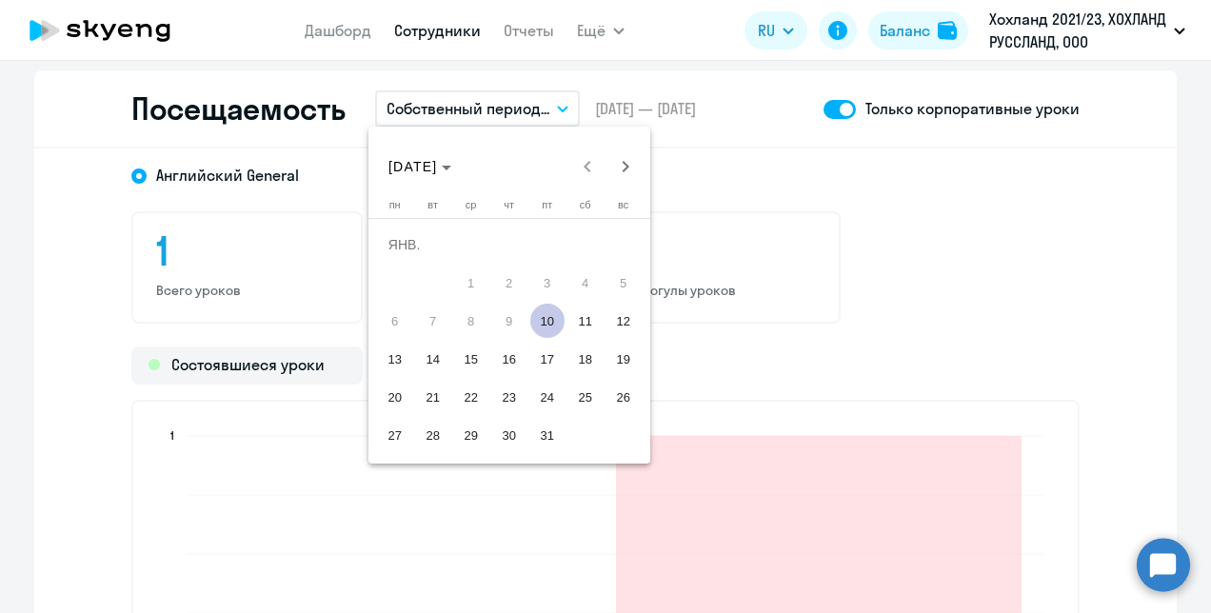
click at [550, 320] on span "10" at bounding box center [547, 321] width 34 height 34
click at [548, 427] on span "31" at bounding box center [547, 435] width 34 height 34
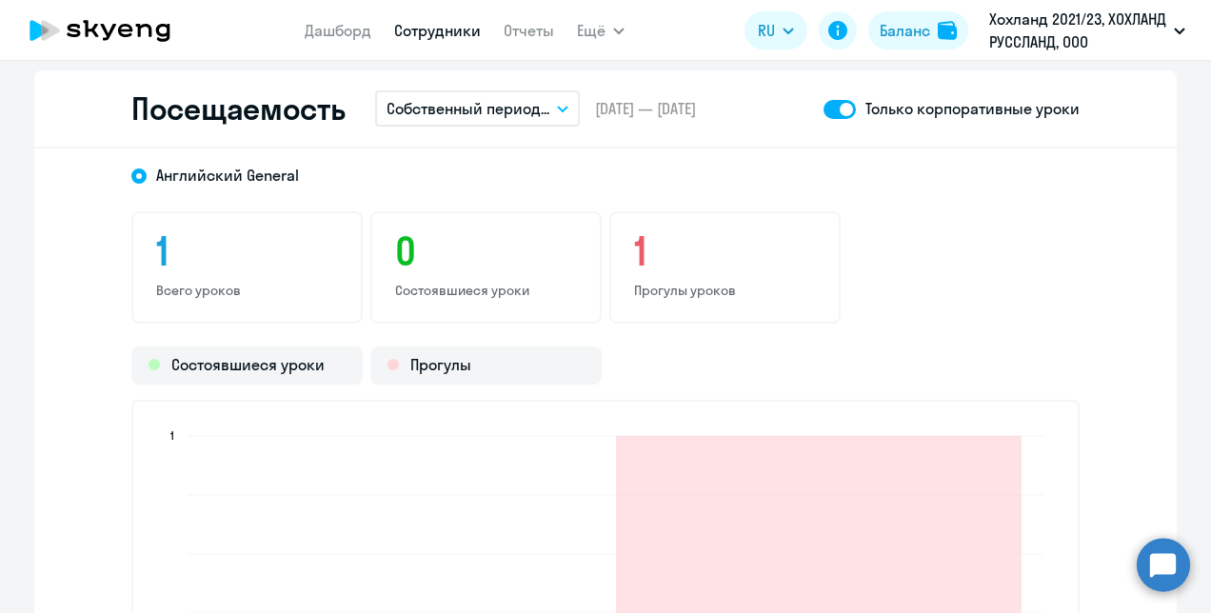
click at [827, 110] on span at bounding box center [840, 109] width 32 height 19
click at [824, 109] on input "checkbox" at bounding box center [823, 109] width 1 height 1
checkbox input "false"
click at [504, 103] on p "Собственный период..." at bounding box center [468, 108] width 163 height 23
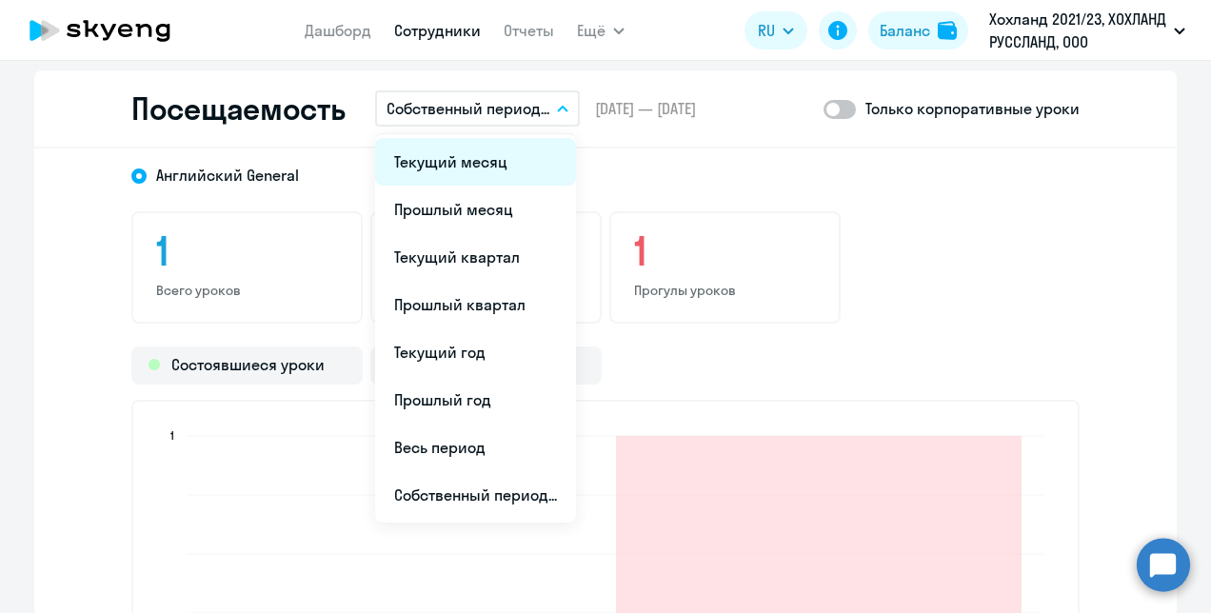
click at [446, 168] on li "Текущий месяц" at bounding box center [475, 162] width 201 height 48
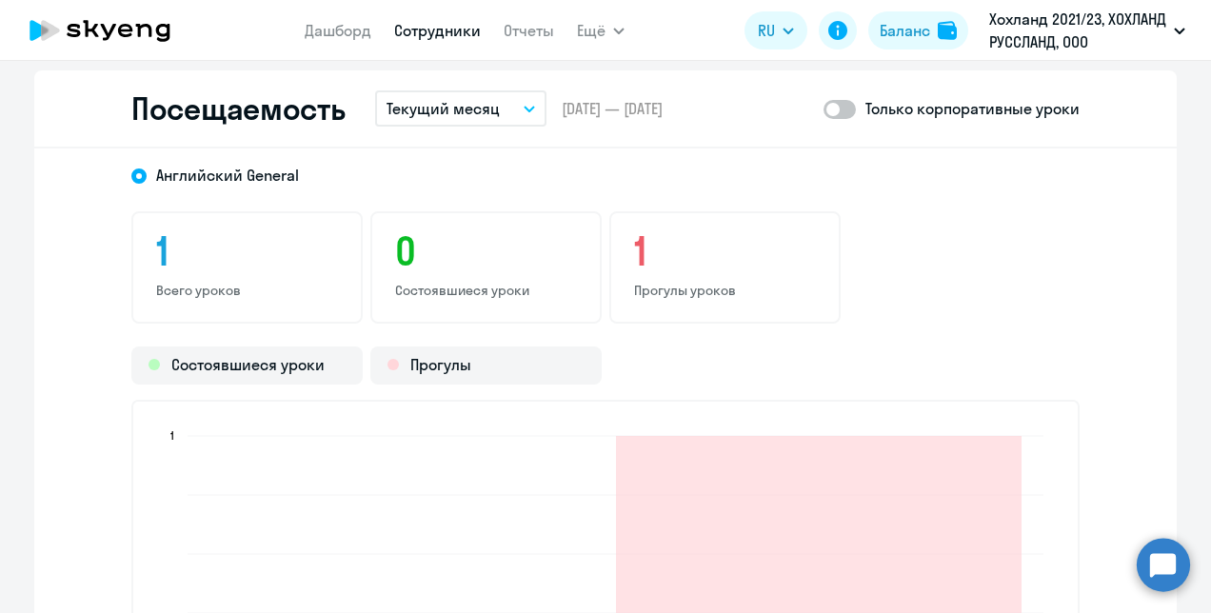
click at [524, 106] on icon "button" at bounding box center [529, 109] width 11 height 7
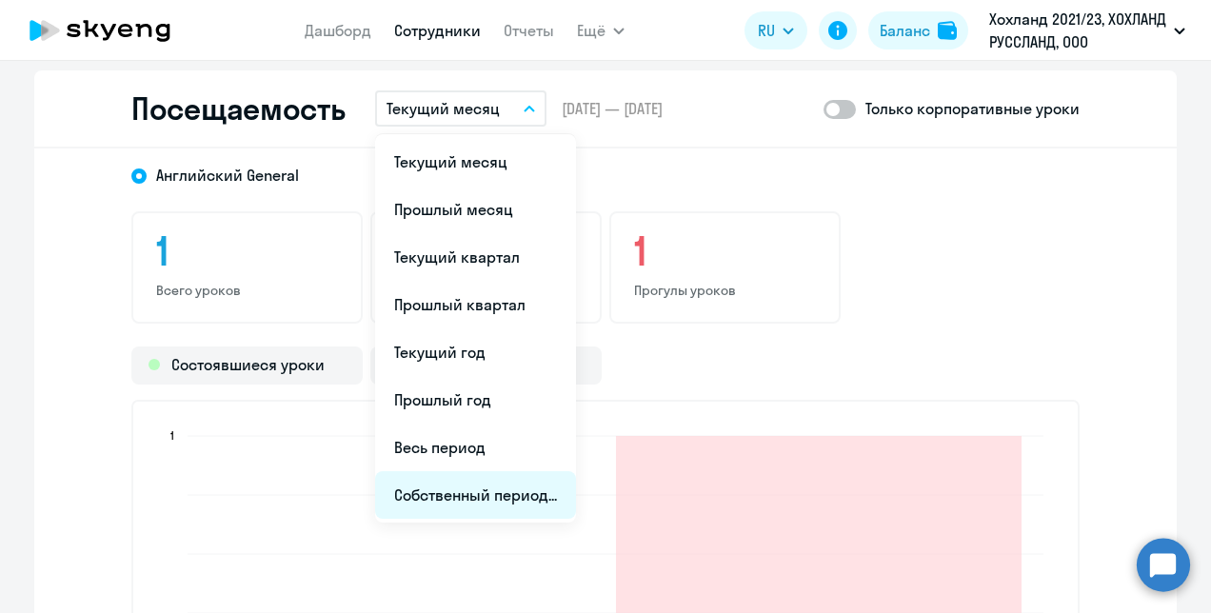
click at [460, 489] on li "Собственный период..." at bounding box center [475, 495] width 201 height 48
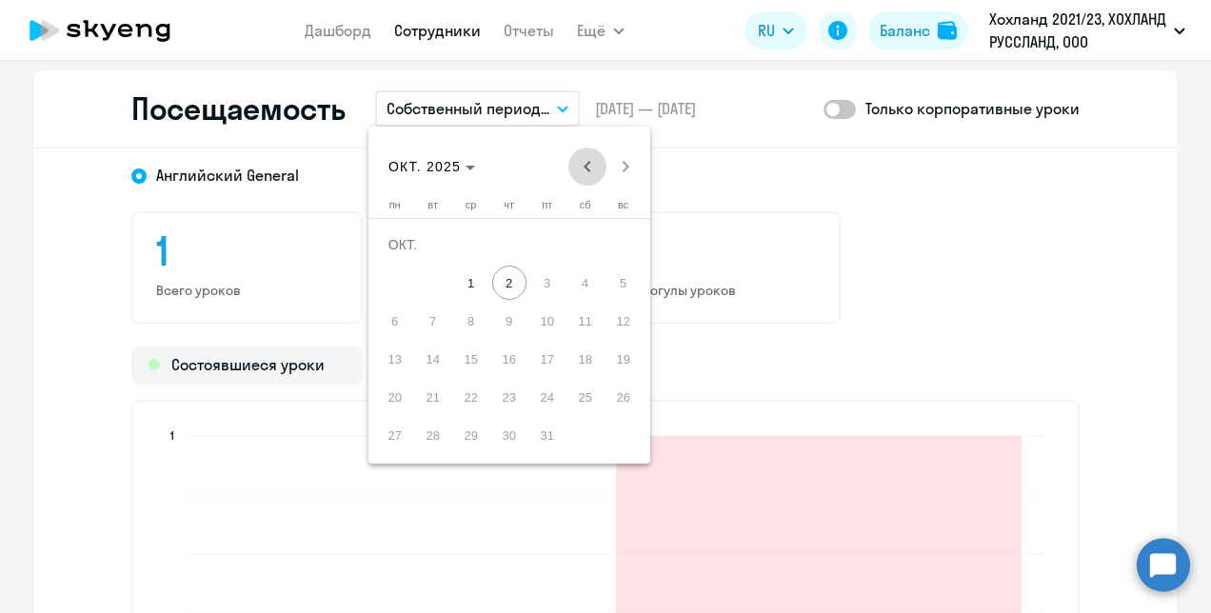
click at [586, 164] on span "Previous month" at bounding box center [587, 167] width 38 height 38
click at [586, 162] on span "Previous month" at bounding box center [587, 167] width 38 height 38
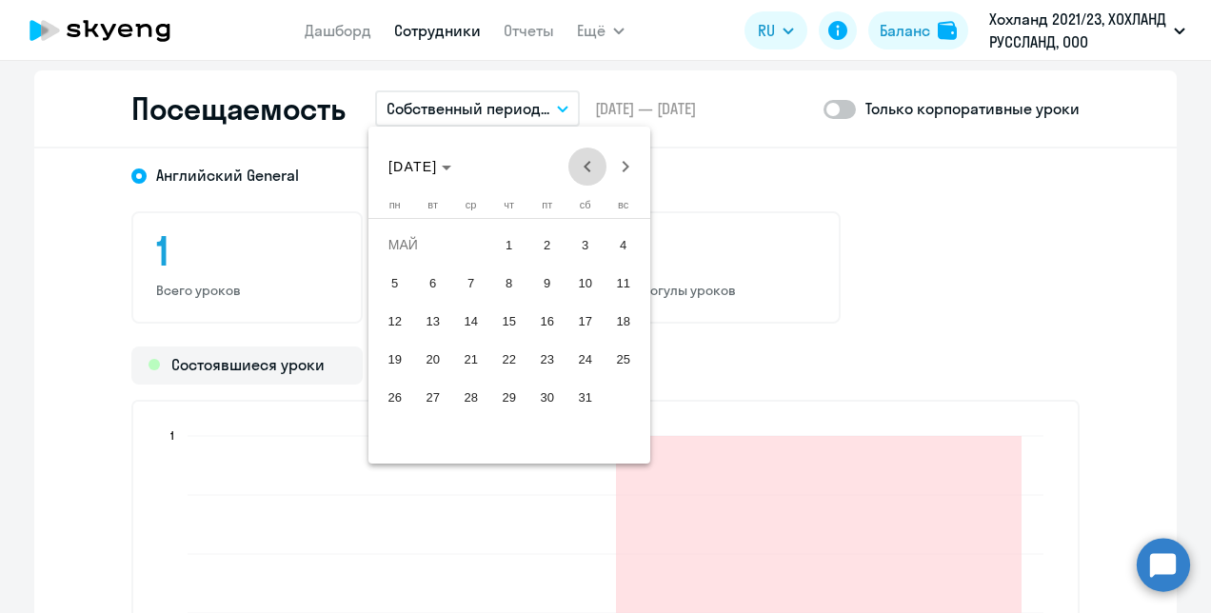
click at [586, 162] on span "Previous month" at bounding box center [587, 167] width 38 height 38
click at [543, 316] on span "10" at bounding box center [547, 321] width 34 height 34
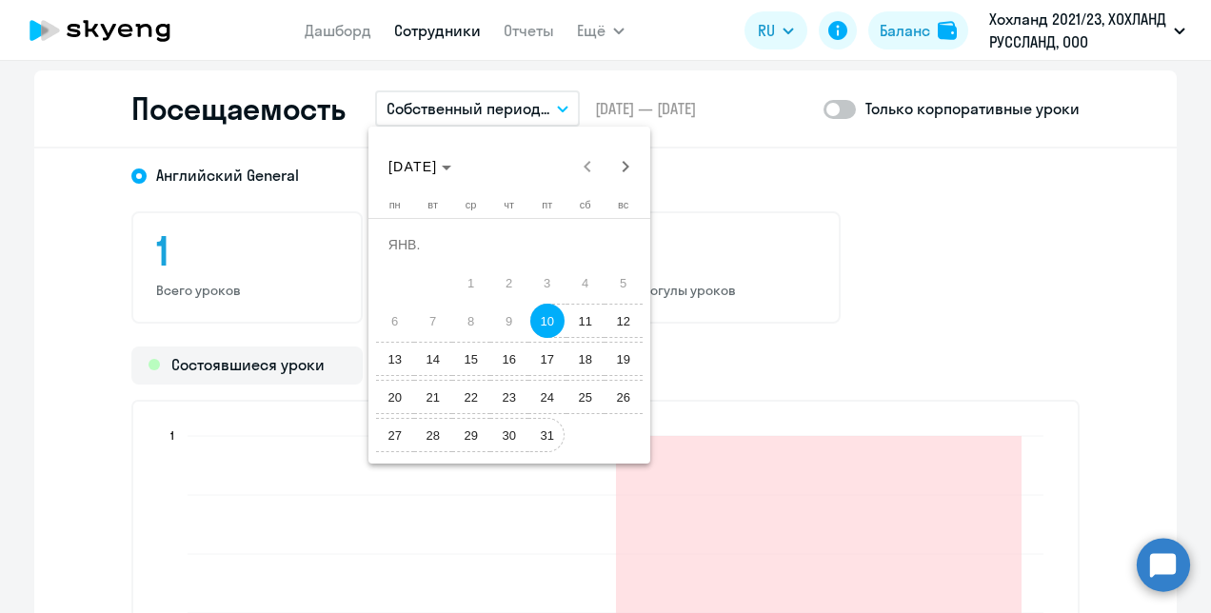
click at [553, 442] on span "31" at bounding box center [547, 435] width 34 height 34
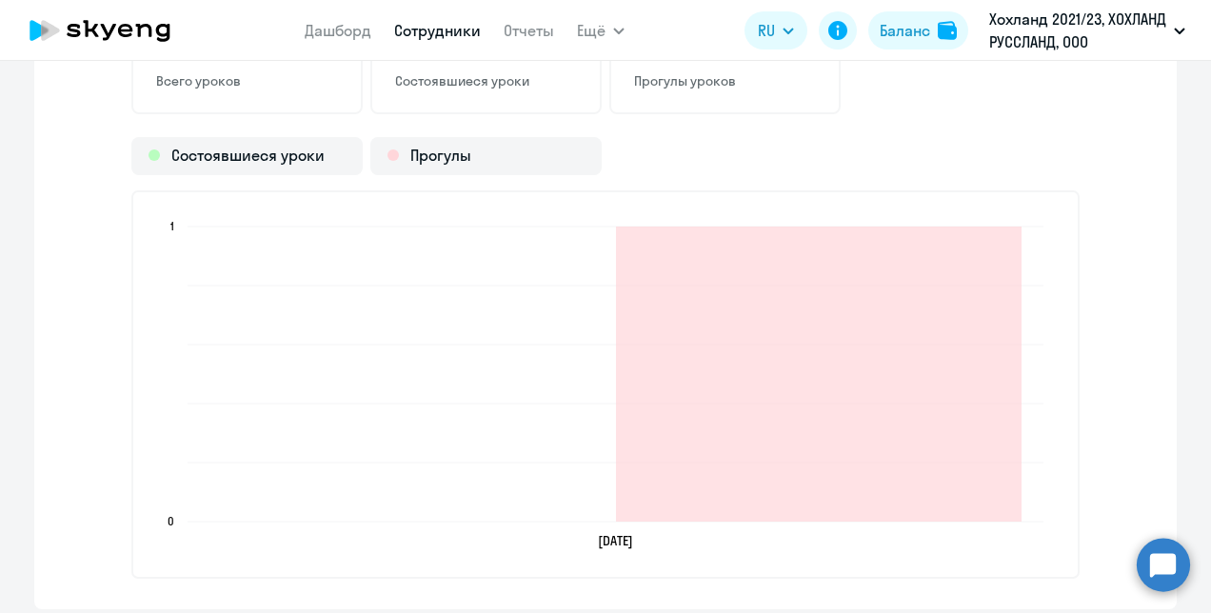
scroll to position [2856, 0]
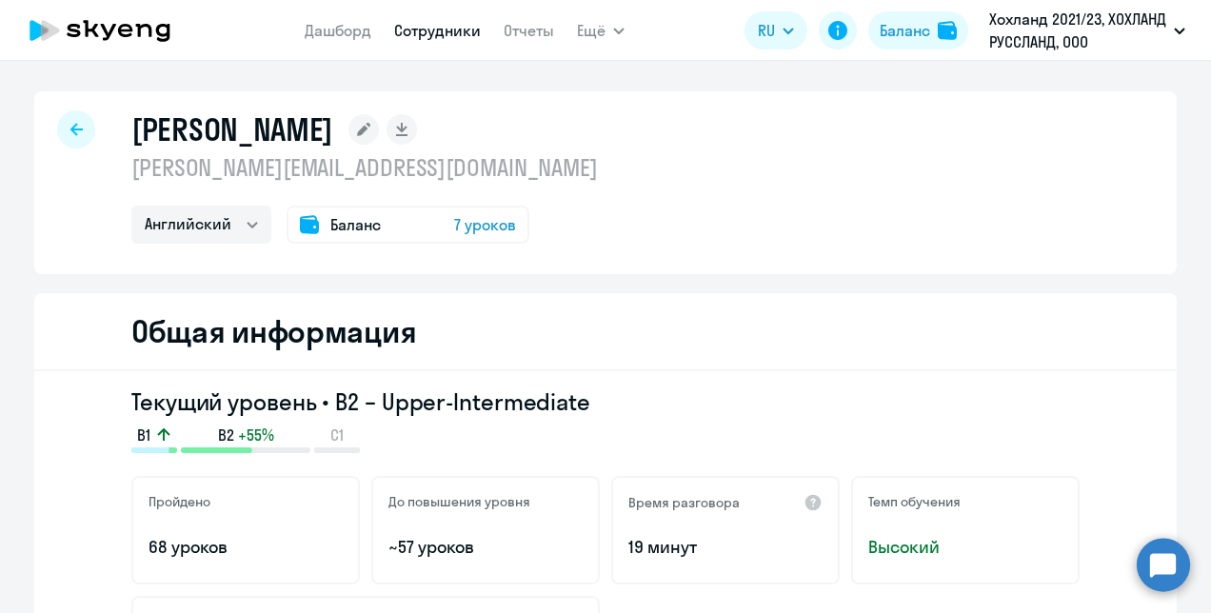
select select "english"
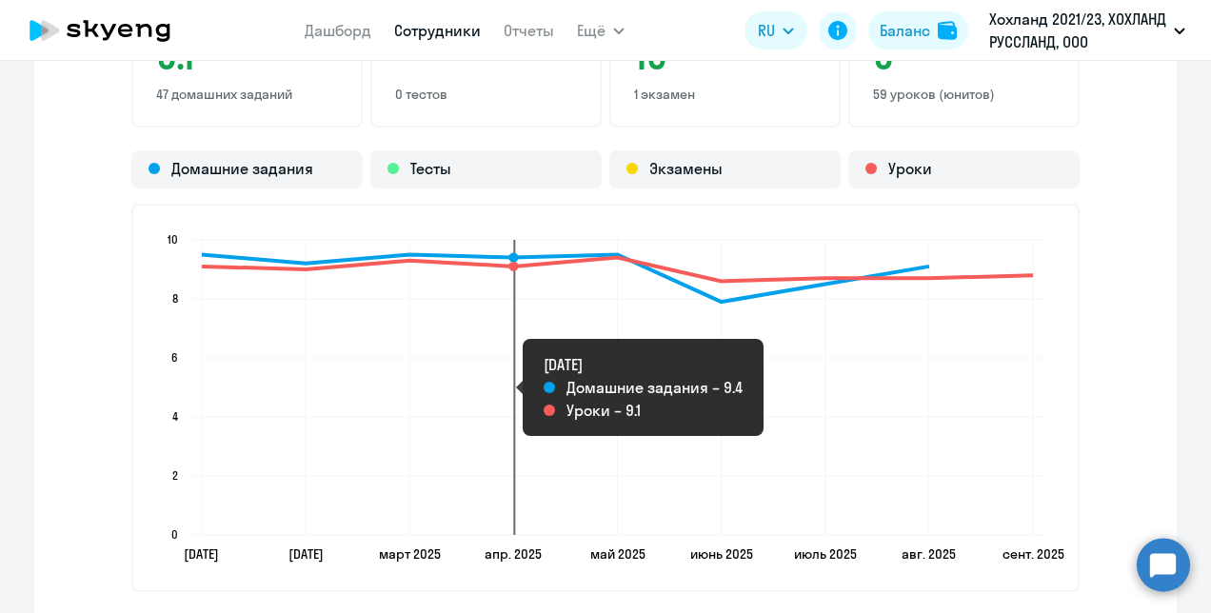
scroll to position [2380, 0]
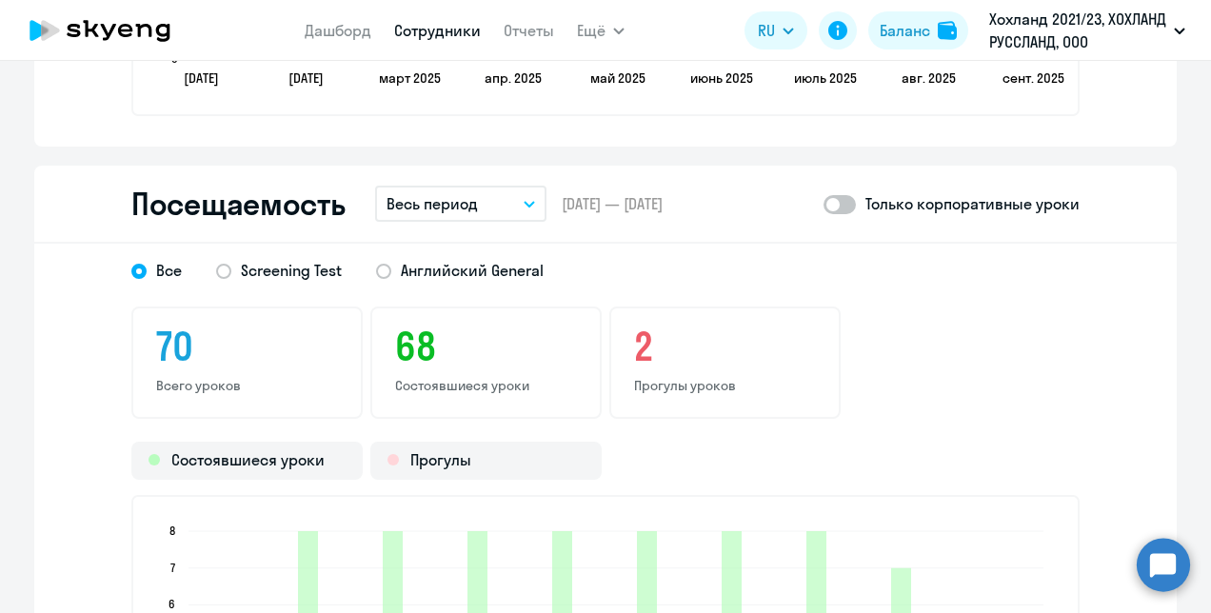
click at [489, 193] on button "Весь период" at bounding box center [460, 204] width 171 height 36
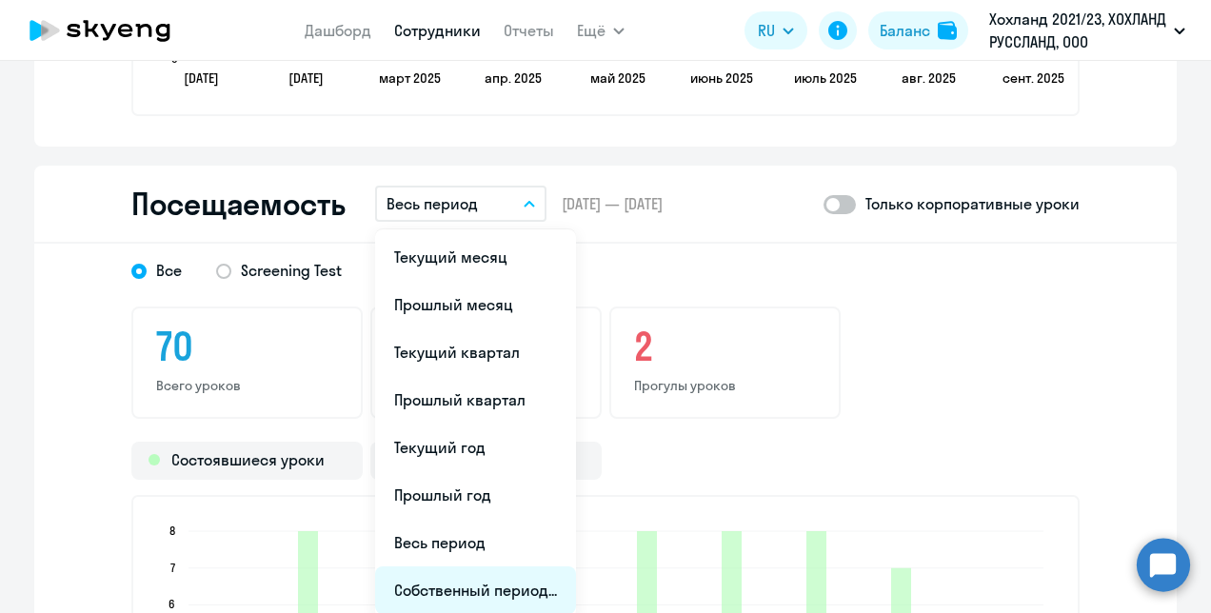
click at [467, 575] on li "Собственный период..." at bounding box center [475, 590] width 201 height 48
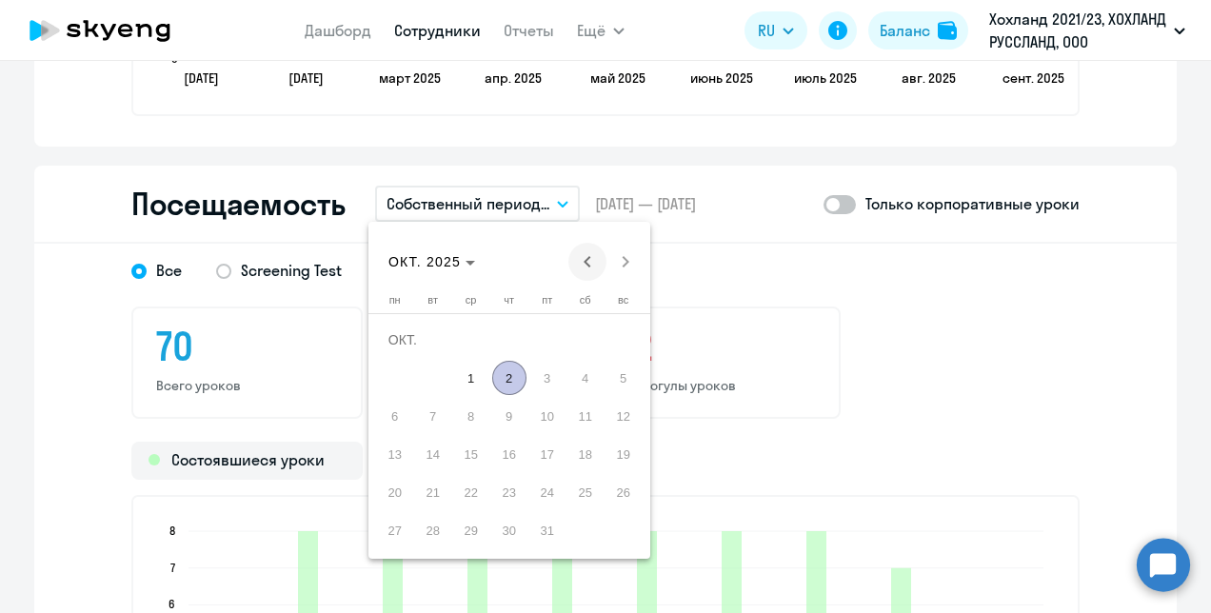
click at [596, 252] on span "Previous month" at bounding box center [587, 262] width 38 height 38
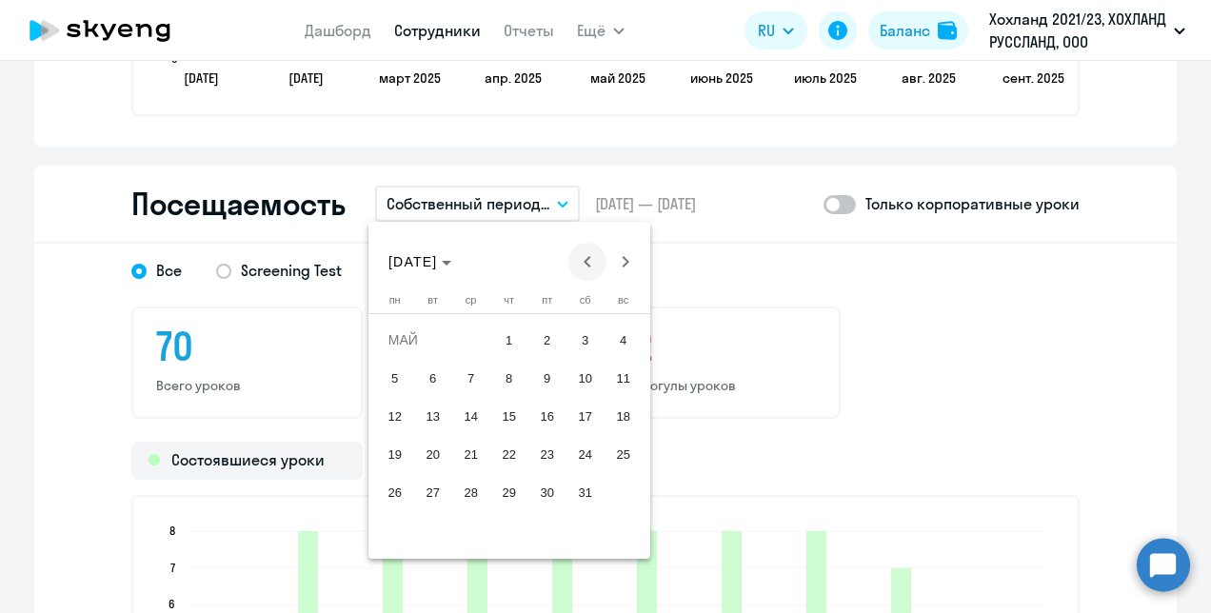
click at [596, 252] on span "Previous month" at bounding box center [587, 262] width 38 height 38
click at [584, 259] on span "Previous month" at bounding box center [587, 262] width 38 height 38
click at [546, 428] on span "10" at bounding box center [547, 416] width 34 height 34
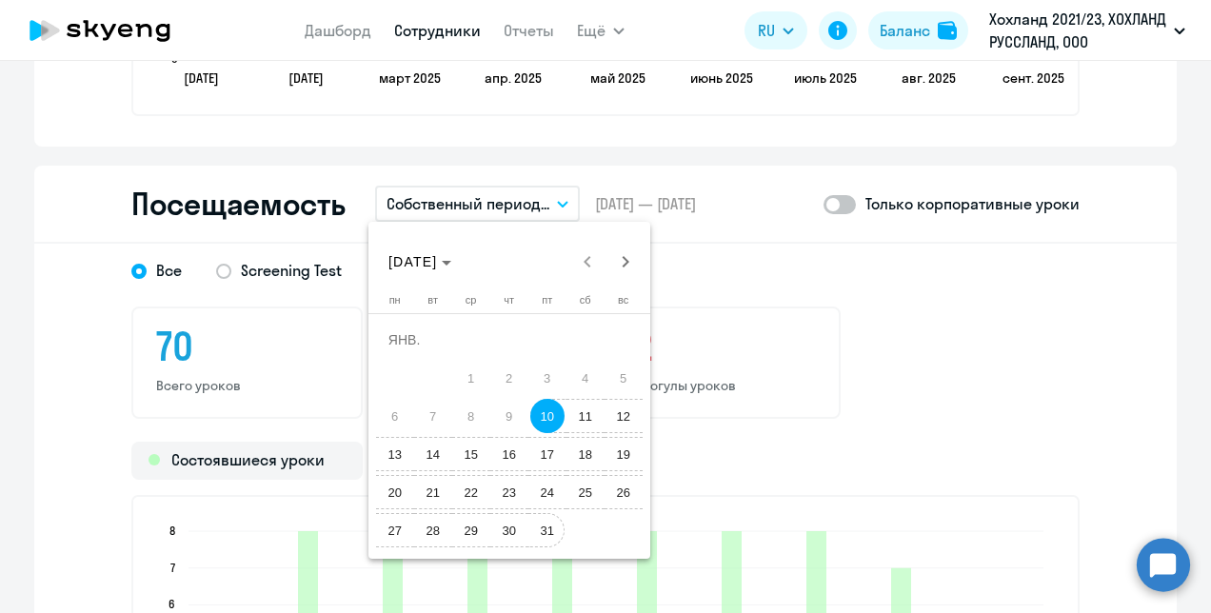
click at [543, 532] on span "31" at bounding box center [547, 530] width 34 height 34
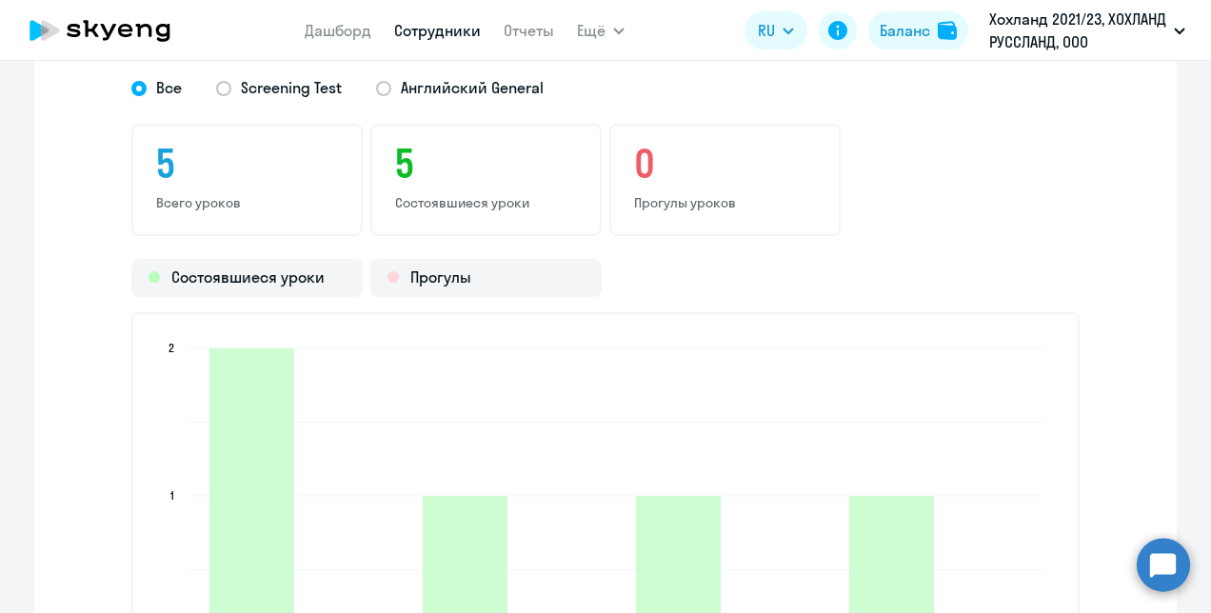
scroll to position [2571, 0]
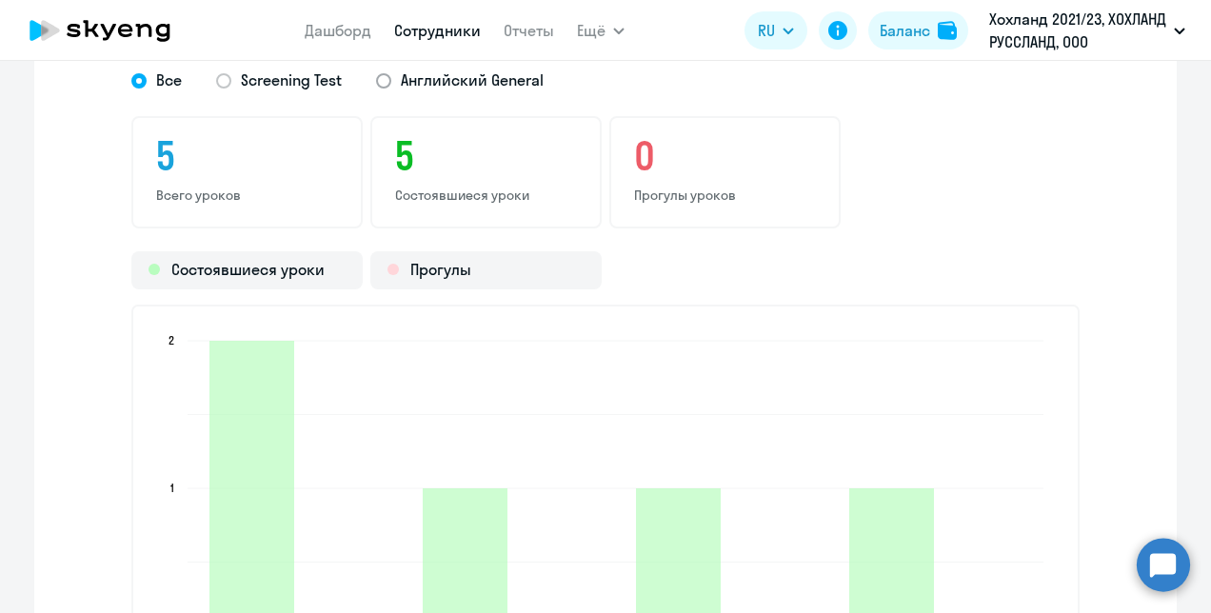
click at [446, 82] on span "Английский General" at bounding box center [472, 79] width 143 height 21
click at [0, 0] on input "Английский General" at bounding box center [0, 0] width 0 height 0
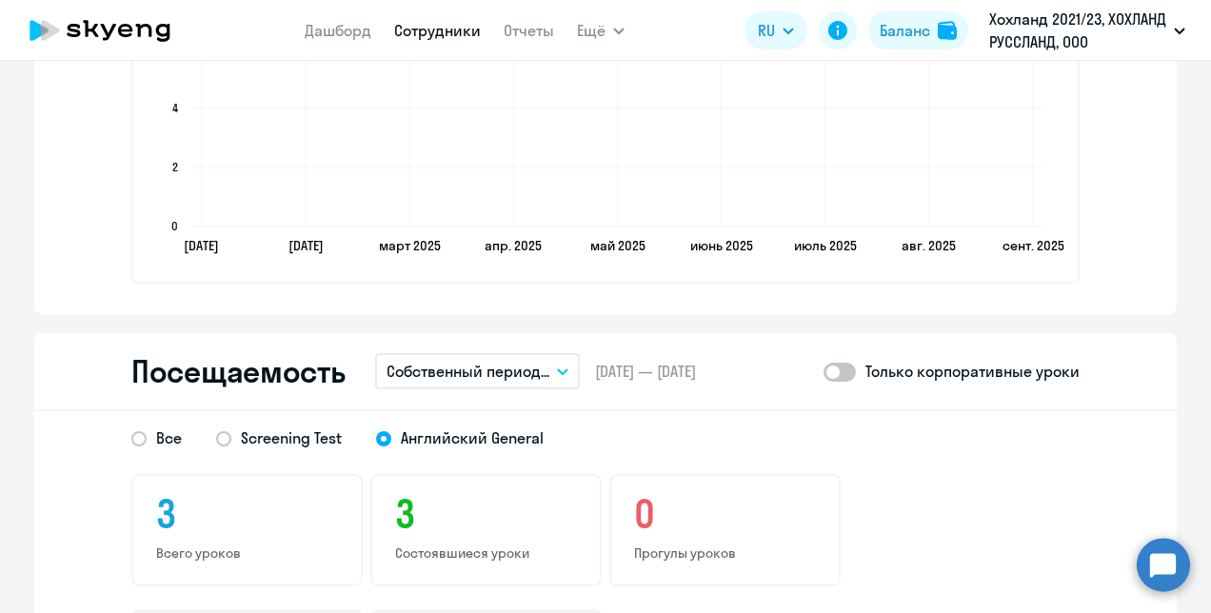
scroll to position [2095, 0]
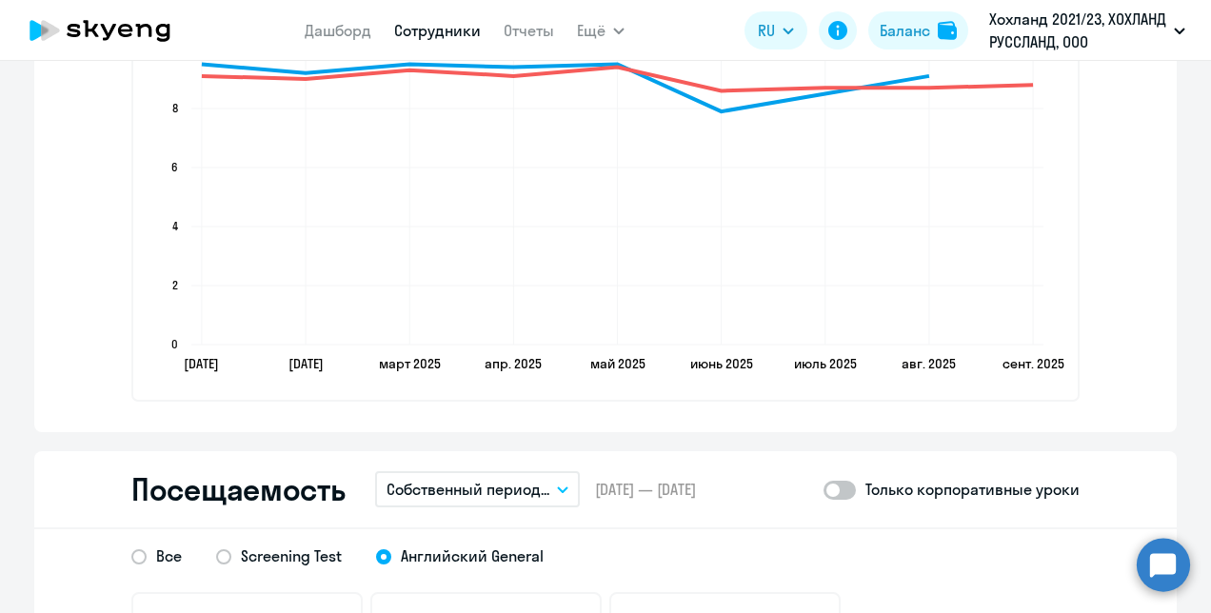
click at [463, 481] on p "Собственный период..." at bounding box center [468, 489] width 163 height 23
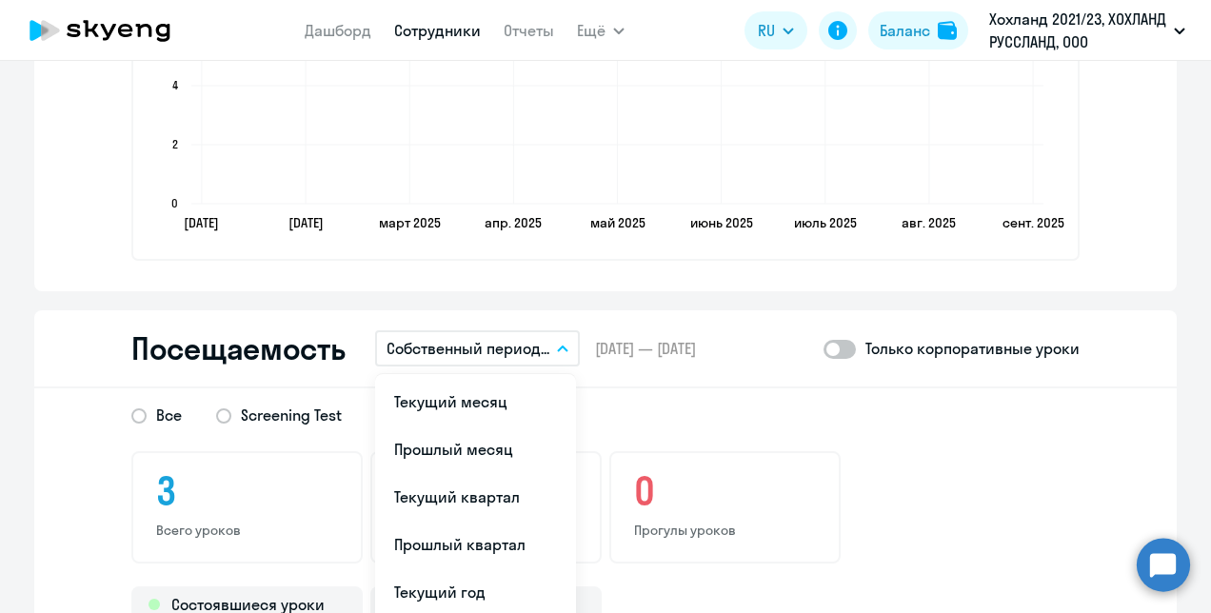
scroll to position [2380, 0]
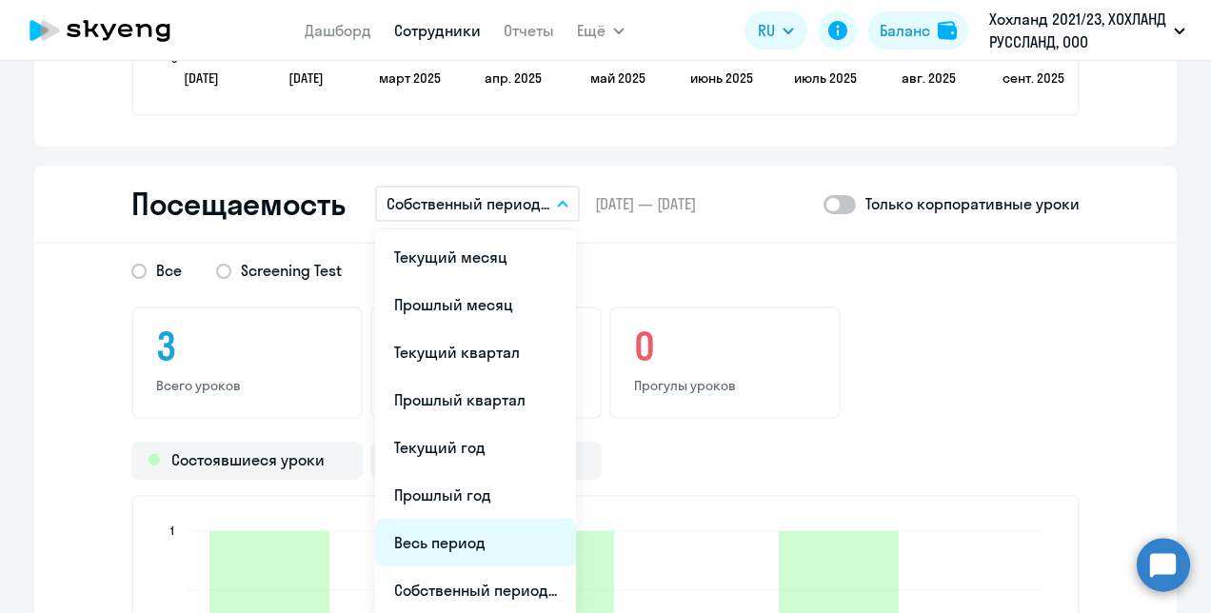
click at [439, 540] on li "Весь период" at bounding box center [475, 543] width 201 height 48
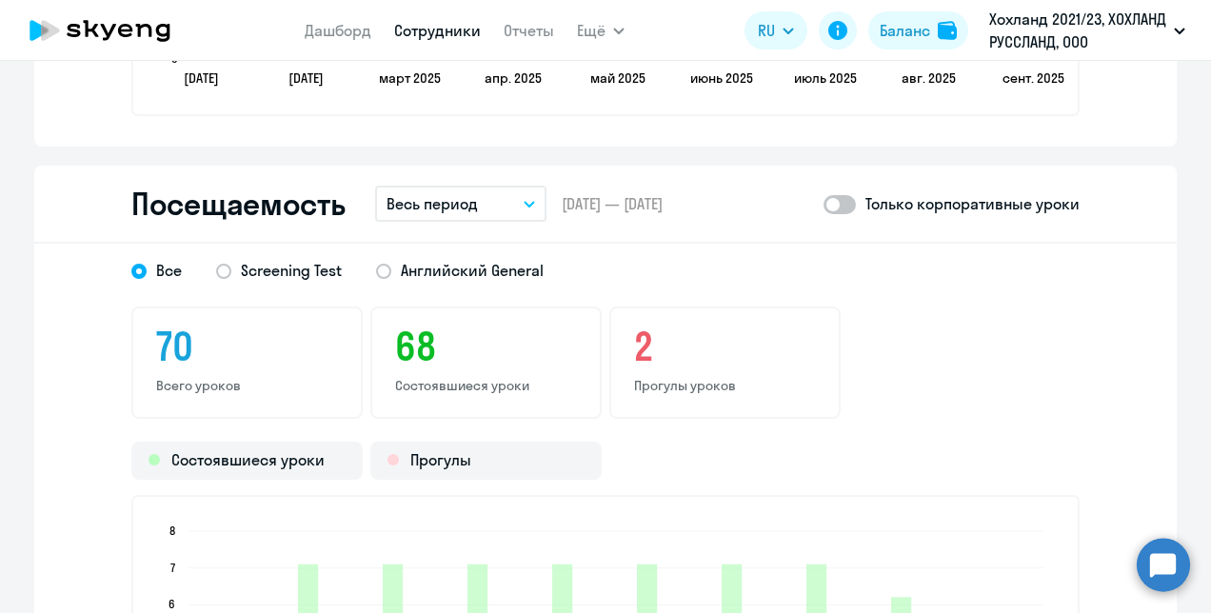
click at [838, 204] on span at bounding box center [840, 204] width 32 height 19
click at [824, 204] on input "checkbox" at bounding box center [823, 204] width 1 height 1
checkbox input "true"
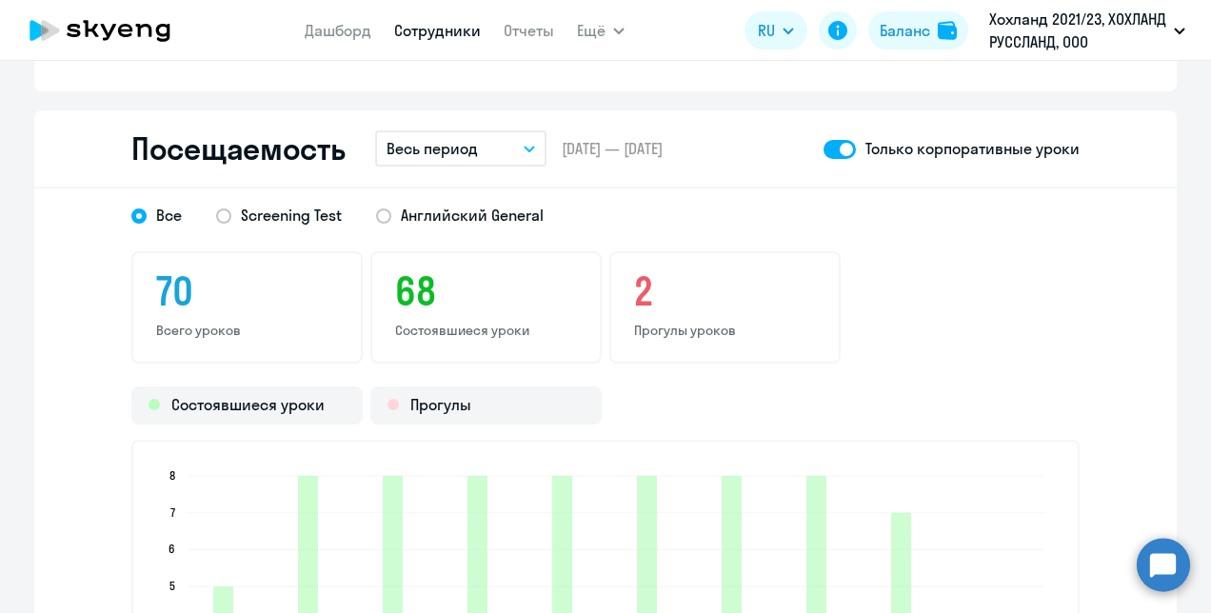
scroll to position [2475, 0]
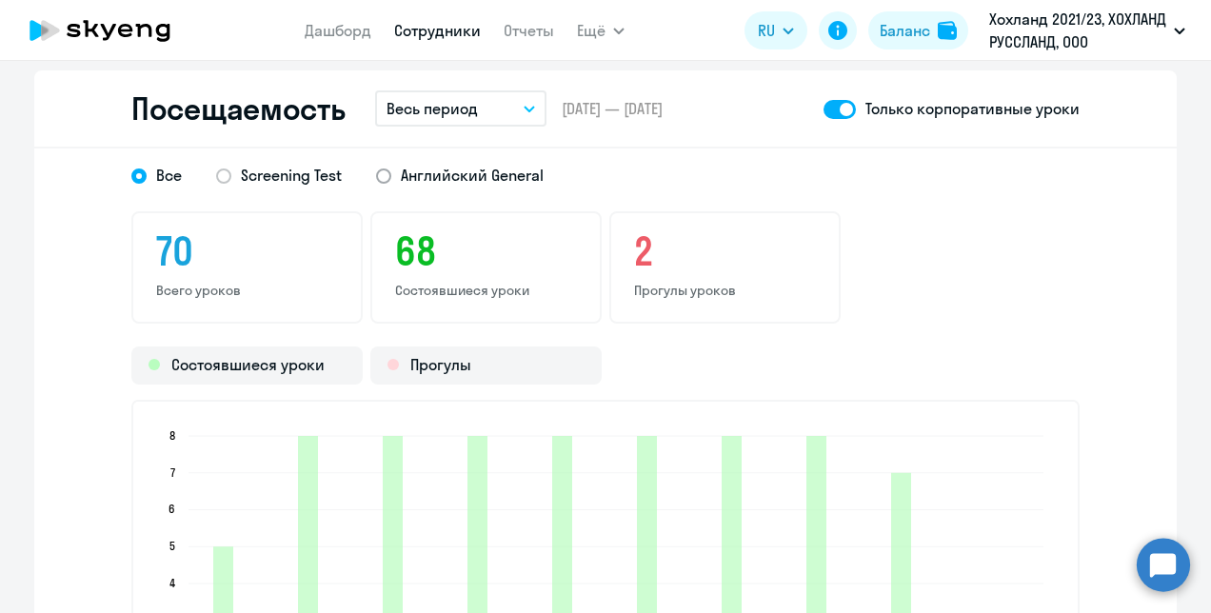
click at [381, 177] on span at bounding box center [383, 176] width 15 height 15
click at [0, 0] on input "Английский General" at bounding box center [0, 0] width 0 height 0
drag, startPoint x: 186, startPoint y: 246, endPoint x: 150, endPoint y: 249, distance: 35.4
click at [156, 249] on h3 "68" at bounding box center [247, 251] width 182 height 46
drag, startPoint x: 150, startPoint y: 249, endPoint x: 167, endPoint y: 255, distance: 17.2
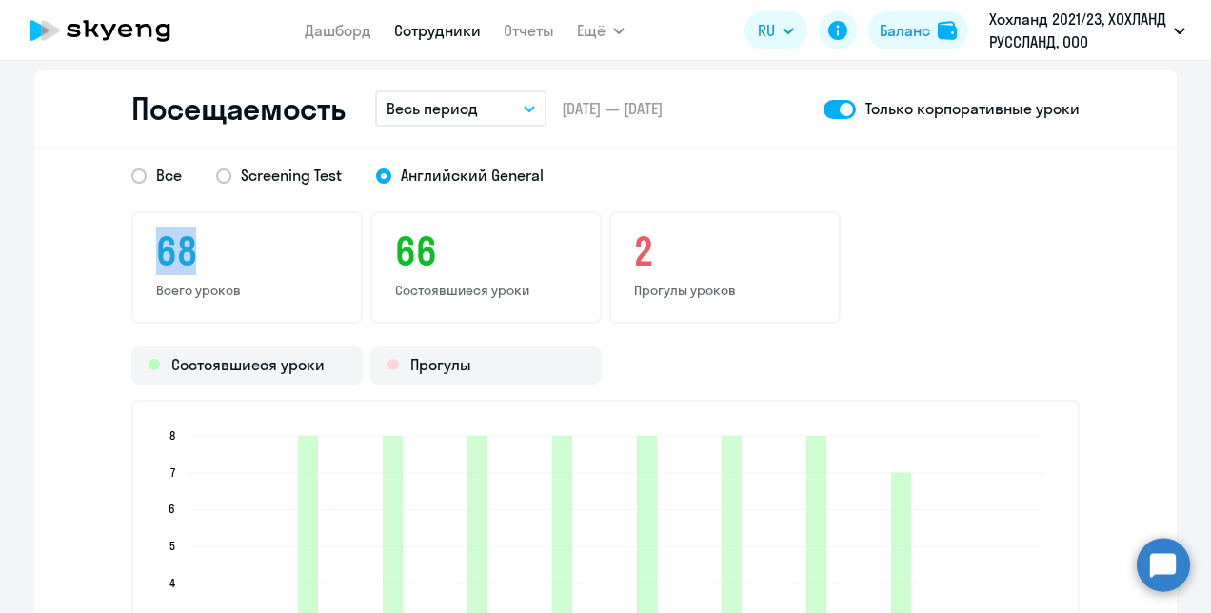
click at [167, 255] on h3 "68" at bounding box center [247, 251] width 182 height 46
click at [912, 264] on div "68 Всего уроков 66 Состоявшиеся уроки 2 Прогулы уроков" at bounding box center [605, 267] width 948 height 112
